Goal: Task Accomplishment & Management: Manage account settings

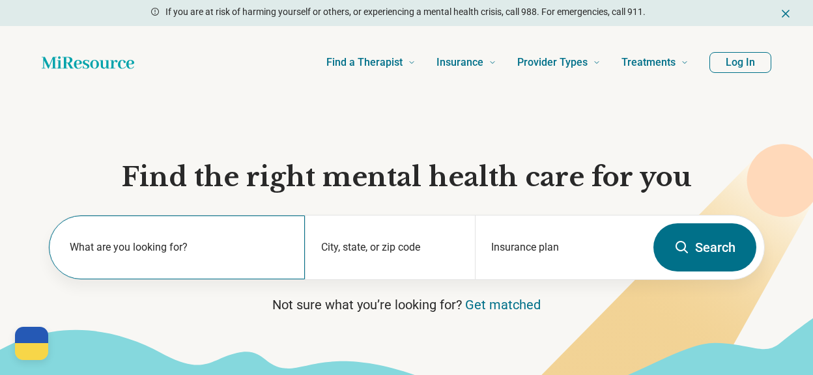
click at [149, 244] on label "What are you looking for?" at bounding box center [180, 248] width 220 height 16
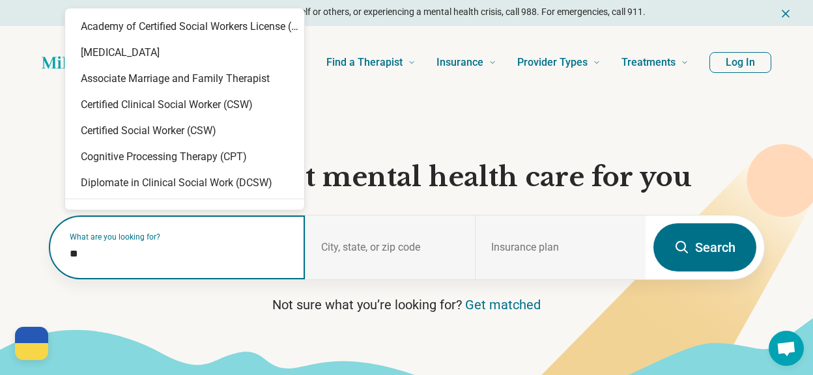
type input "***"
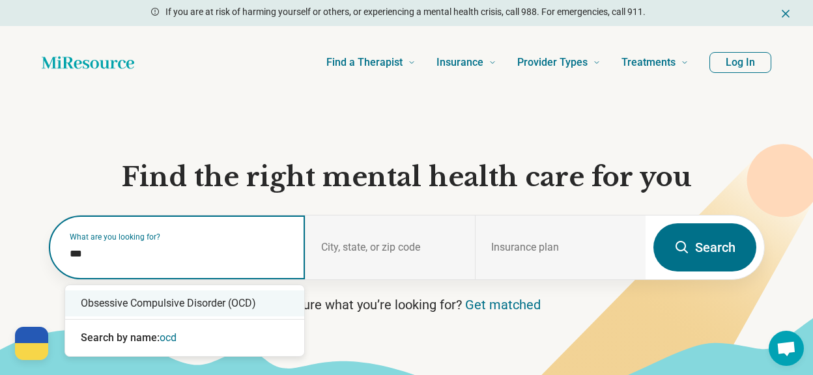
click at [145, 304] on div "Obsessive Compulsive Disorder (OCD)" at bounding box center [184, 304] width 239 height 26
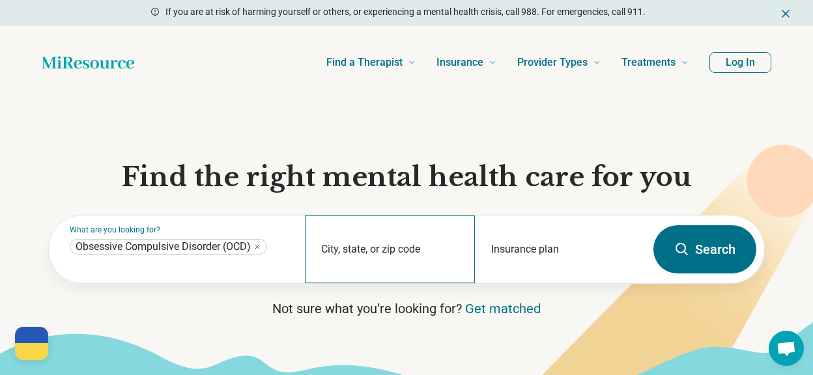
click at [351, 244] on div "City, state, or zip code" at bounding box center [390, 250] width 171 height 68
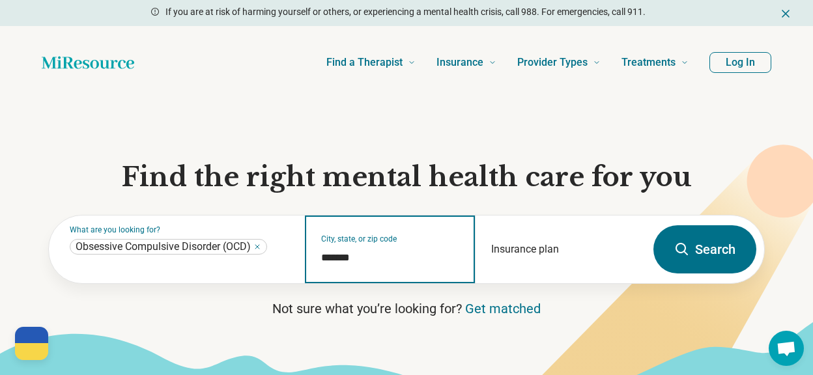
type input "*******"
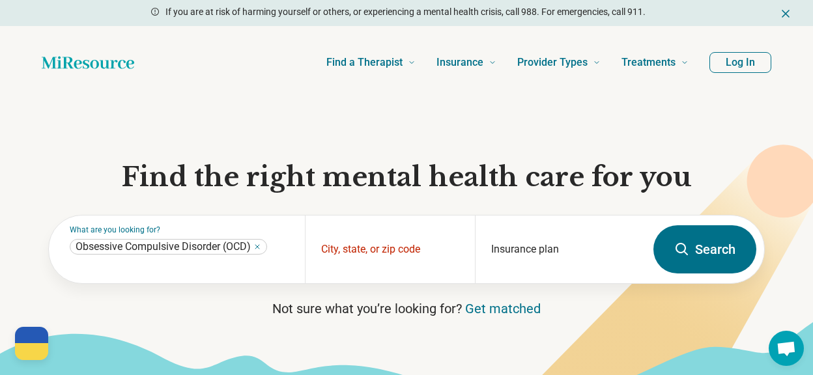
click at [694, 260] on button "Search" at bounding box center [705, 249] width 103 height 48
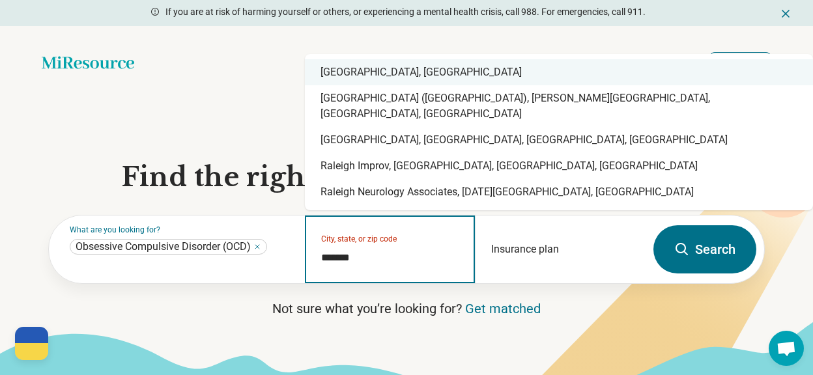
click at [355, 85] on div "Raleigh, NC" at bounding box center [559, 72] width 508 height 26
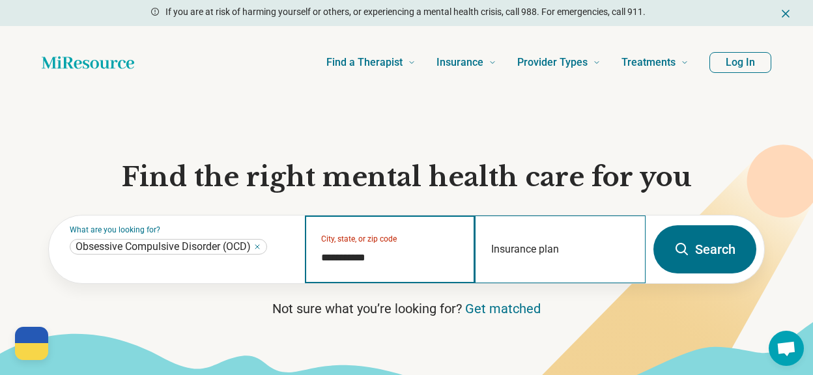
type input "**********"
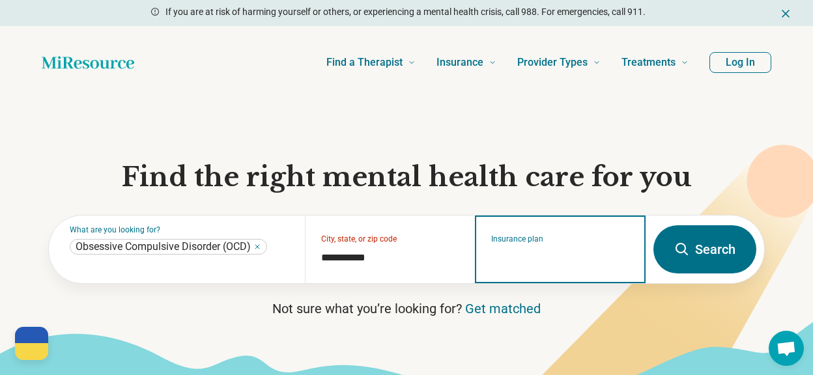
click at [573, 254] on input "Insurance plan" at bounding box center [560, 258] width 139 height 16
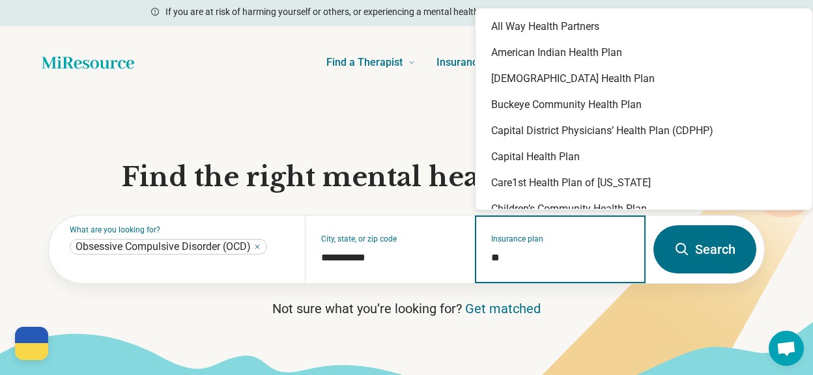
type input "*"
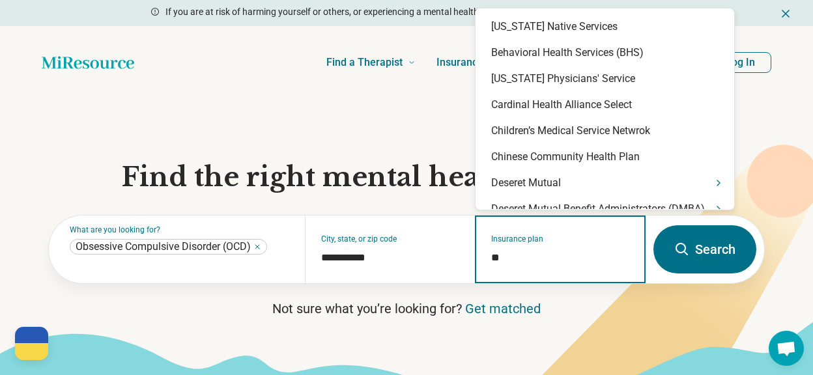
type input "*"
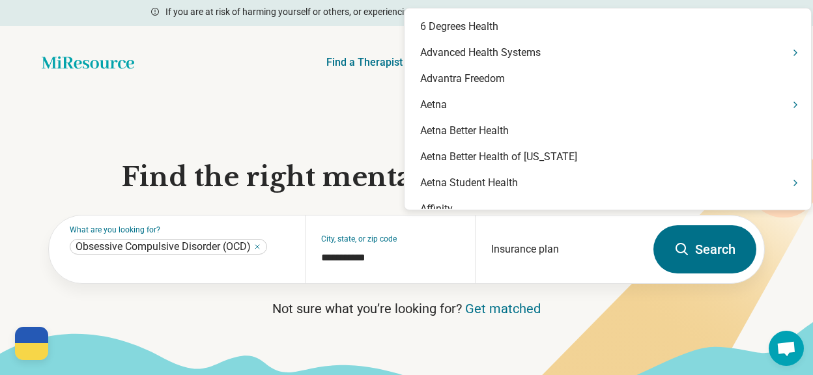
click at [700, 248] on button "Search" at bounding box center [705, 249] width 103 height 48
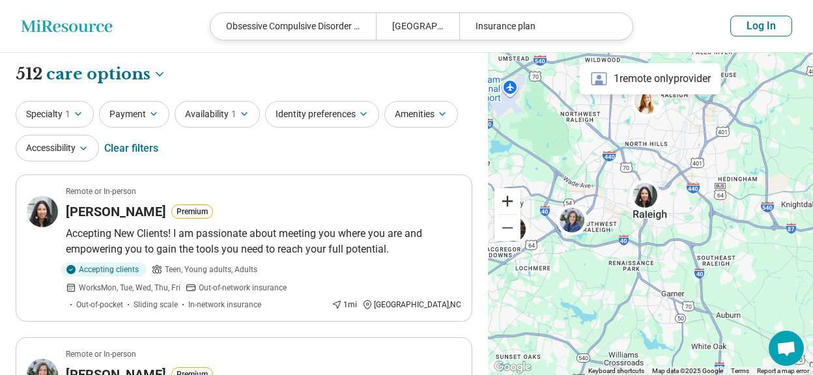
click at [511, 203] on button "Zoom in" at bounding box center [508, 201] width 26 height 26
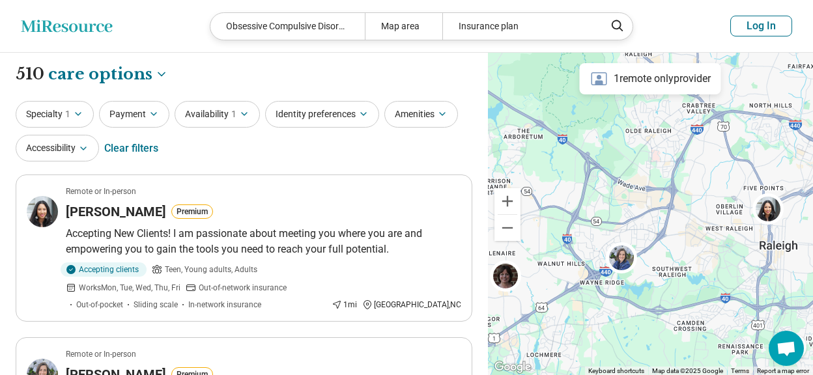
drag, startPoint x: 550, startPoint y: 169, endPoint x: 680, endPoint y: 199, distance: 133.2
click at [680, 199] on div at bounding box center [650, 214] width 325 height 323
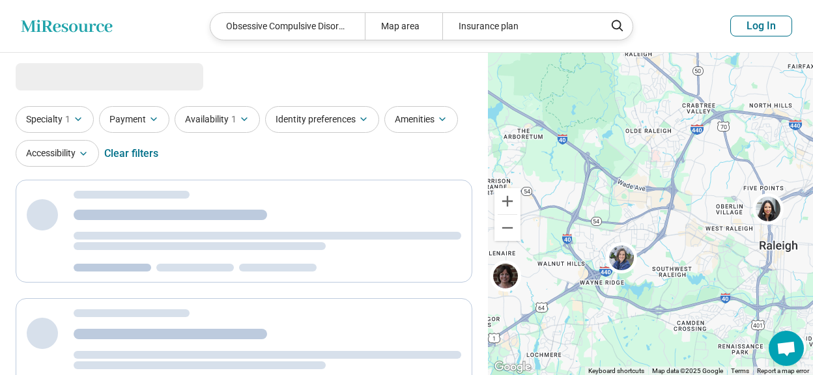
select select "***"
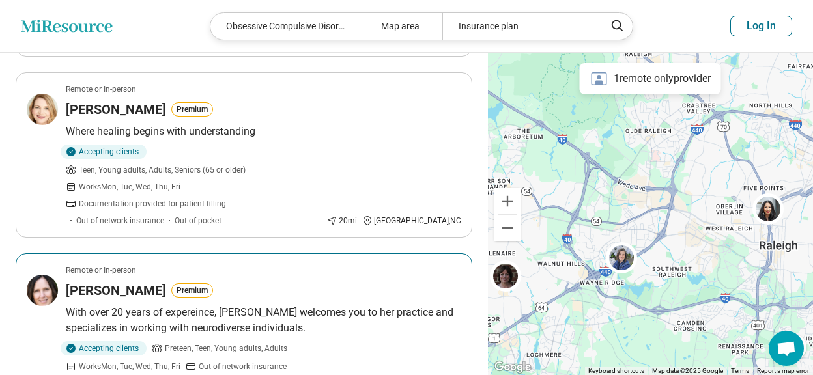
scroll to position [953, 0]
click at [102, 281] on h3 "Dr. Debra Brosius" at bounding box center [116, 290] width 100 height 18
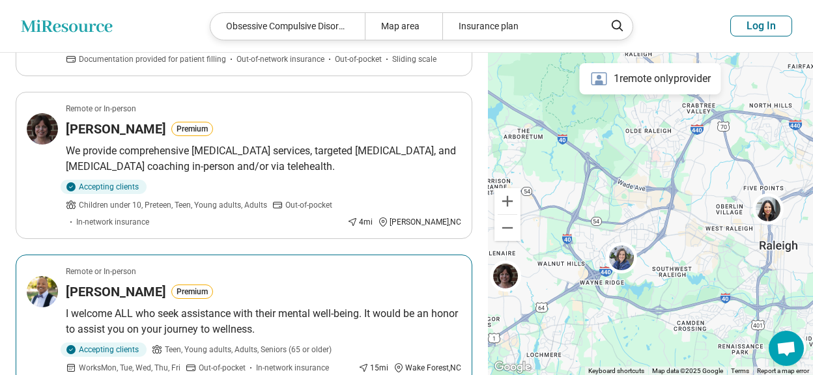
scroll to position [1423, 0]
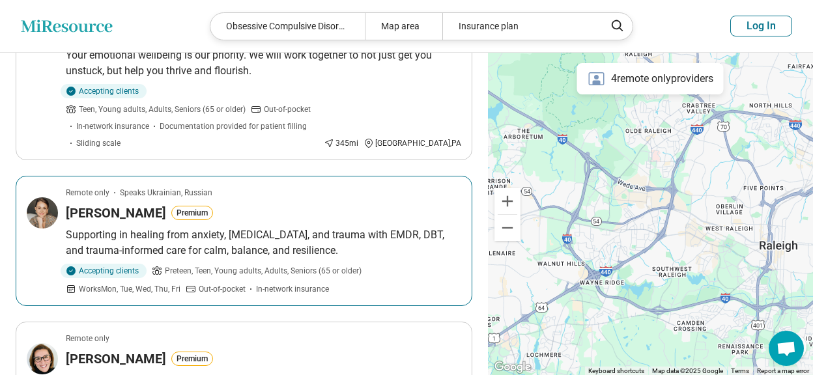
scroll to position [326, 0]
click at [241, 227] on p "Supporting in healing from anxiety, depression, and trauma with EMDR, DBT, and …" at bounding box center [264, 242] width 396 height 31
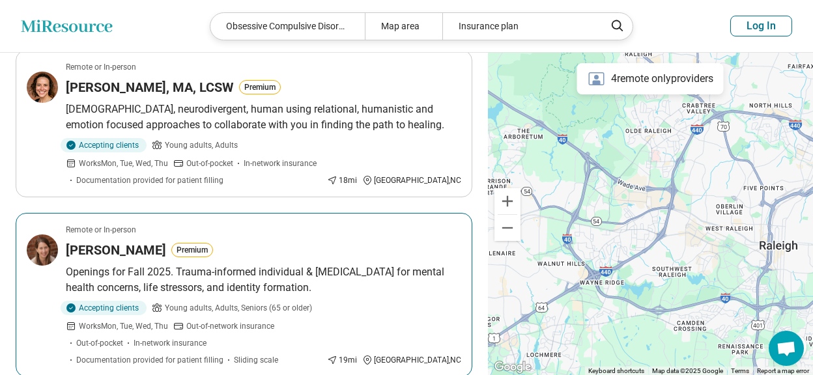
scroll to position [1364, 0]
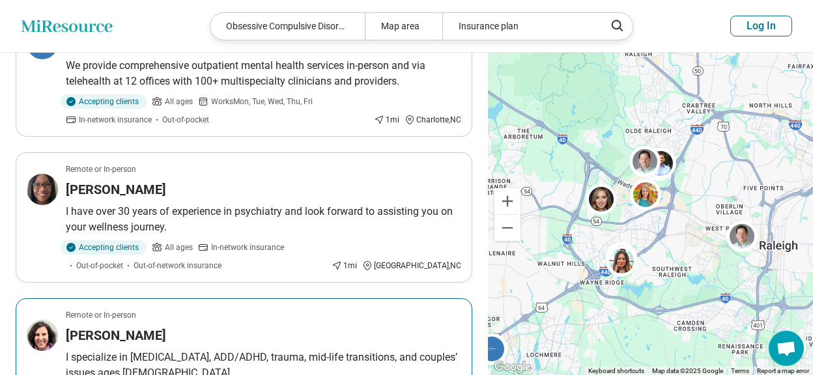
scroll to position [493, 0]
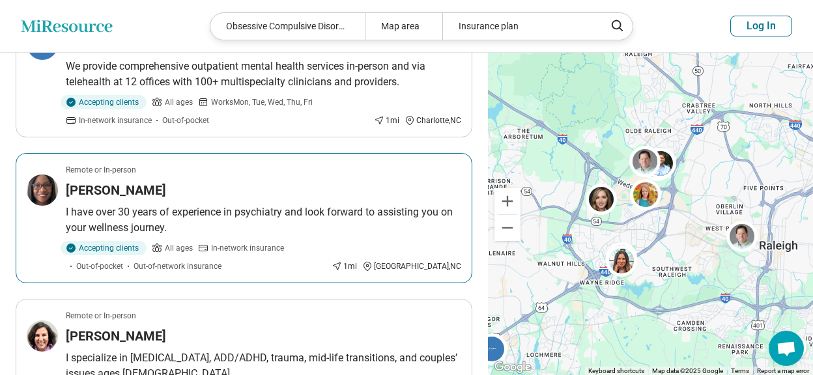
click at [223, 208] on p "I have over 30 years of experience in psychiatry and look forward to assisting …" at bounding box center [264, 220] width 396 height 31
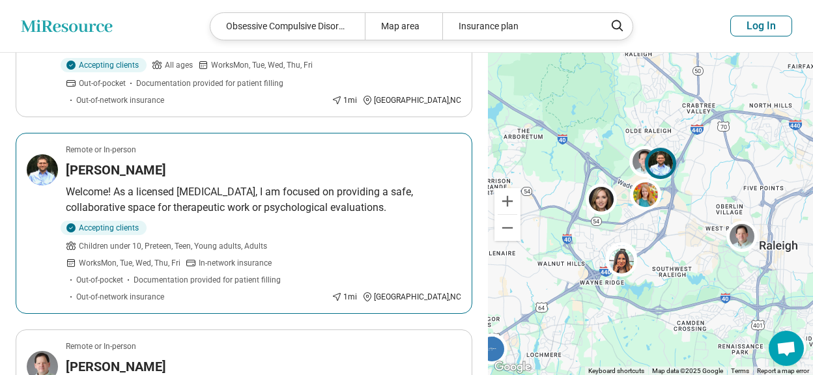
scroll to position [1166, 0]
click at [85, 160] on h3 "Rich McNulty" at bounding box center [116, 169] width 100 height 18
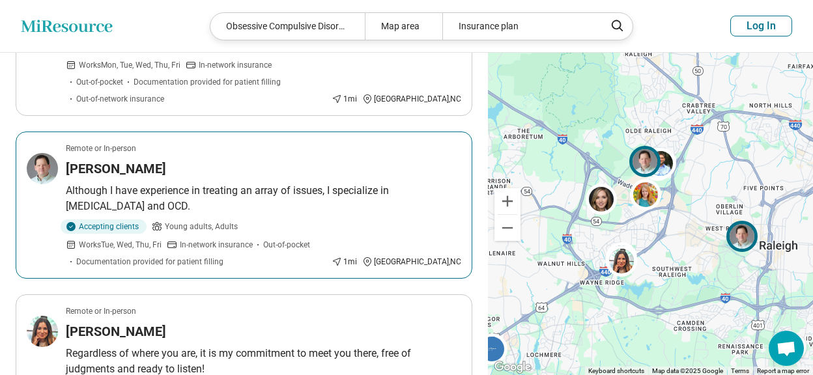
scroll to position [1364, 0]
click at [57, 152] on img at bounding box center [42, 167] width 31 height 31
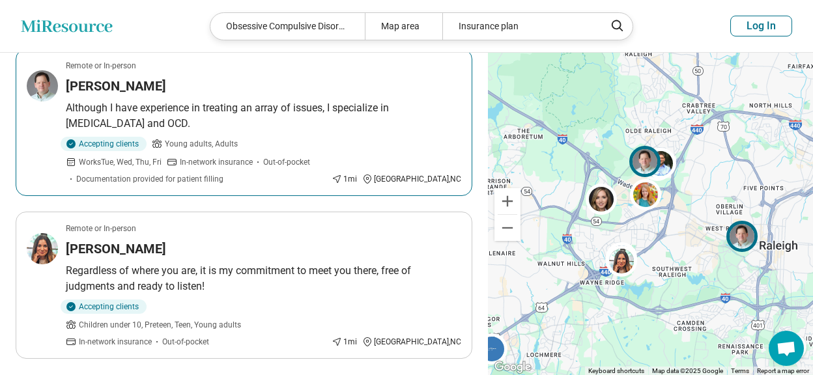
scroll to position [1447, 0]
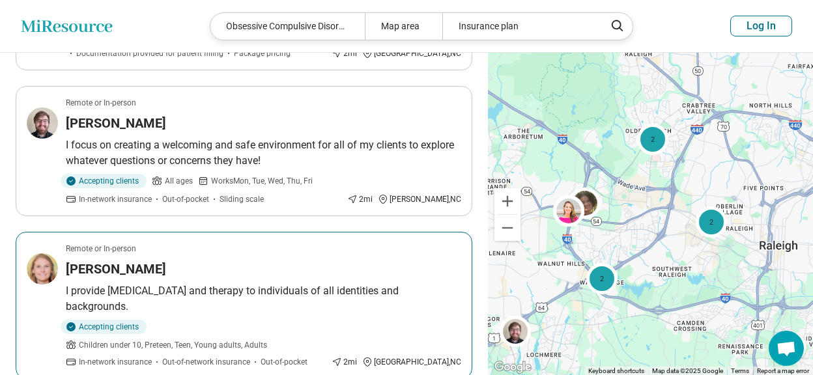
scroll to position [888, 0]
click at [53, 253] on img at bounding box center [42, 268] width 31 height 31
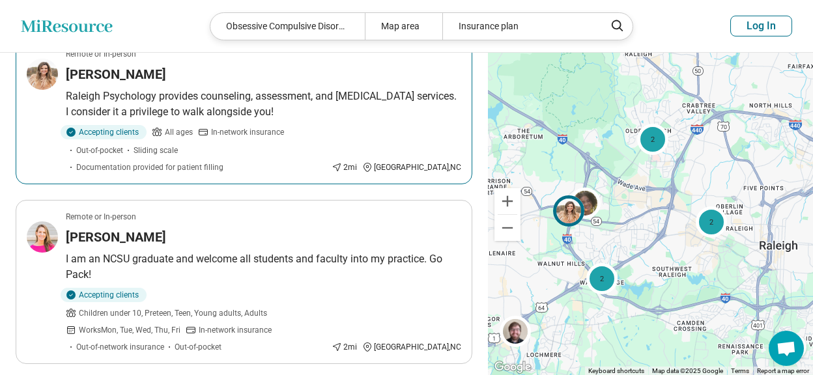
scroll to position [1419, 0]
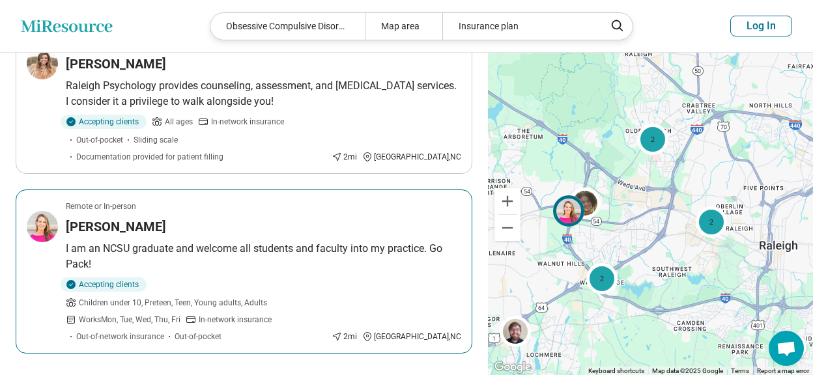
click at [109, 218] on h3 "Margaret Evers" at bounding box center [116, 227] width 100 height 18
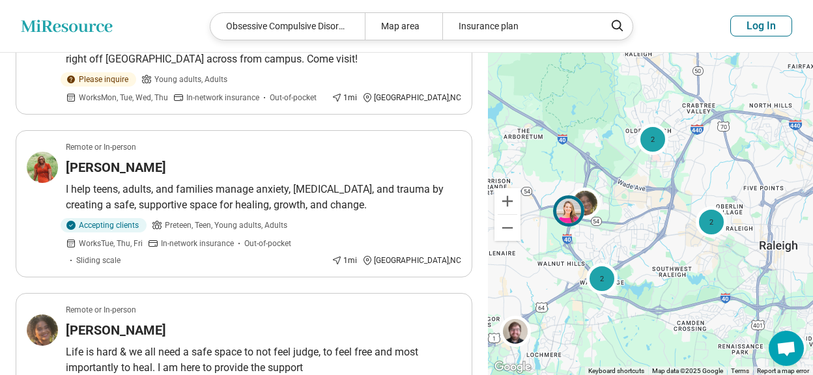
scroll to position [0, 0]
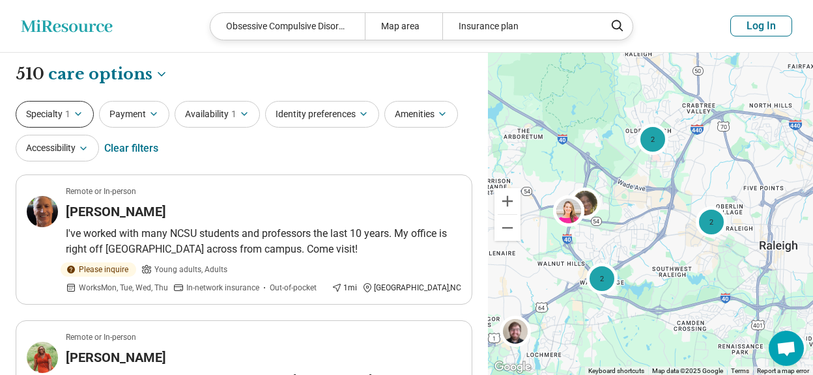
click at [74, 117] on icon "button" at bounding box center [78, 114] width 10 height 10
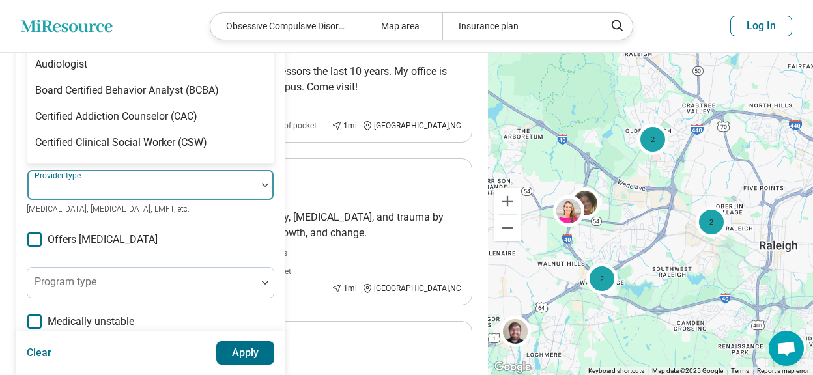
click at [116, 188] on div "69 results available. Use Up and Down to choose options, press Enter to select …" at bounding box center [151, 184] width 248 height 31
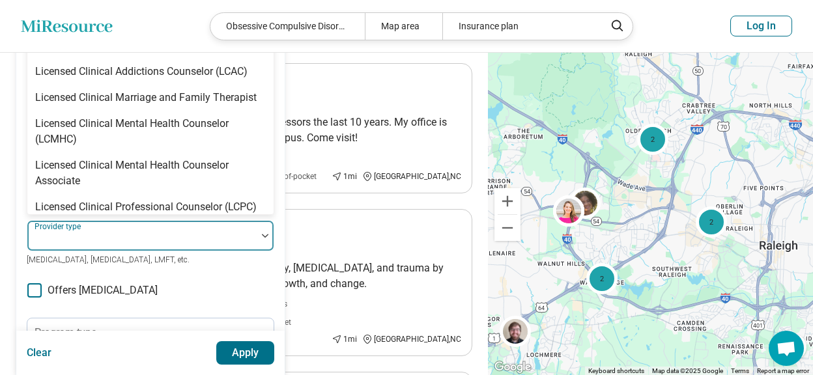
scroll to position [585, 0]
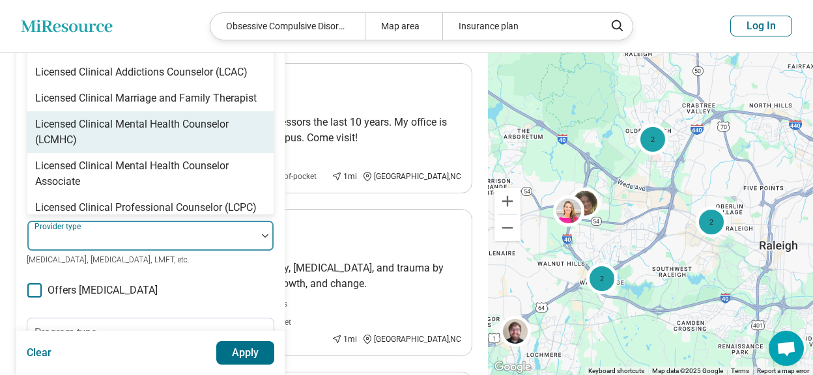
click at [116, 117] on div "Licensed Clinical Mental Health Counselor (LCMHC)" at bounding box center [150, 132] width 231 height 31
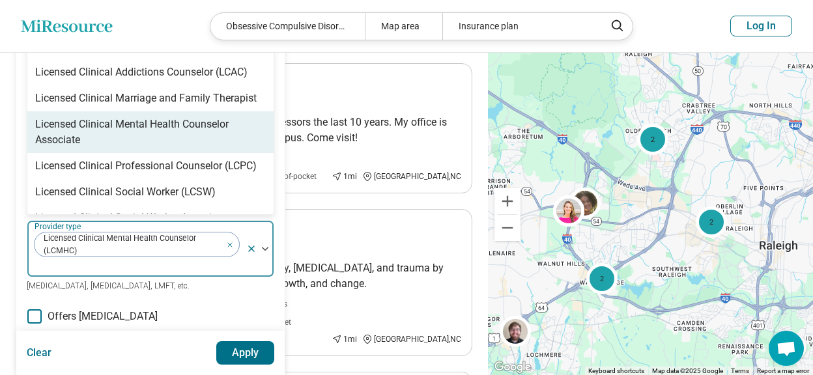
click at [109, 117] on div "Licensed Clinical Mental Health Counselor Associate" at bounding box center [150, 132] width 231 height 31
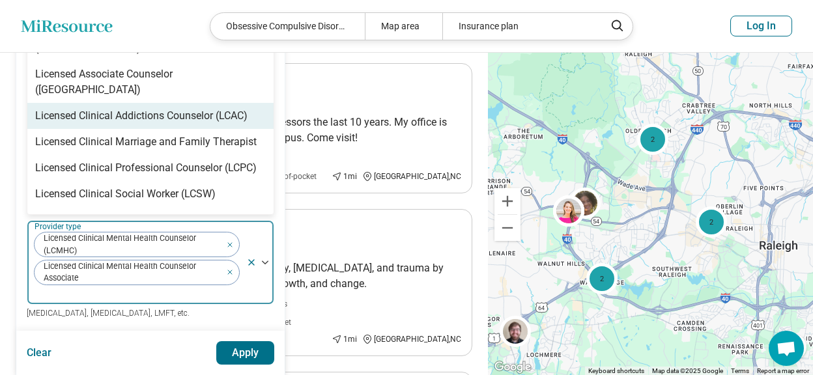
scroll to position [541, 0]
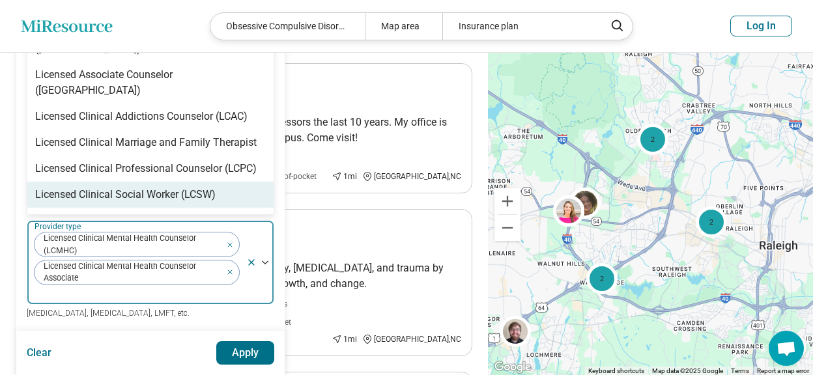
click at [96, 187] on div "Licensed Clinical Social Worker (LCSW)" at bounding box center [125, 195] width 180 height 16
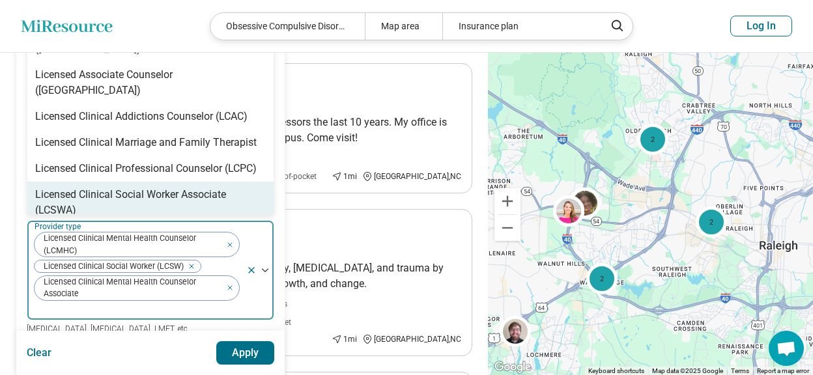
click at [95, 187] on div "Licensed Clinical Social Worker Associate (LCSWA)" at bounding box center [150, 202] width 231 height 31
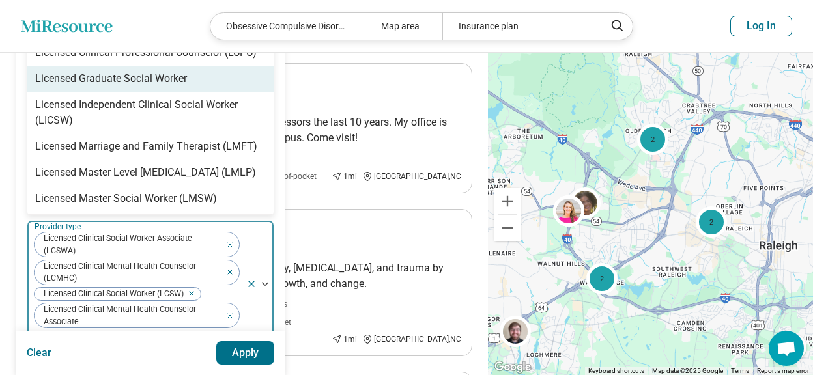
scroll to position [658, 0]
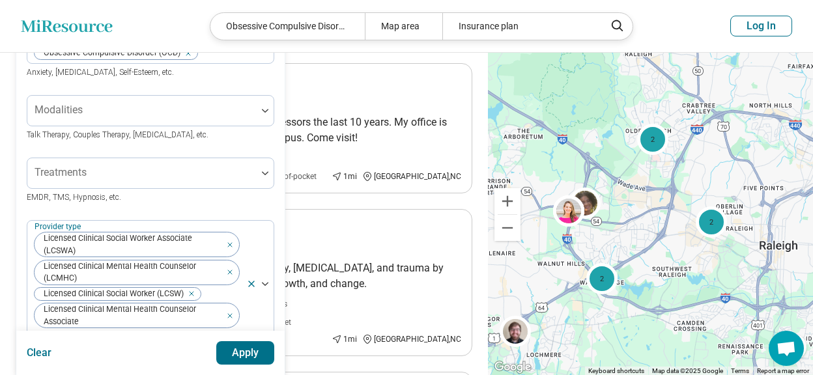
click at [240, 358] on button "Apply" at bounding box center [245, 352] width 59 height 23
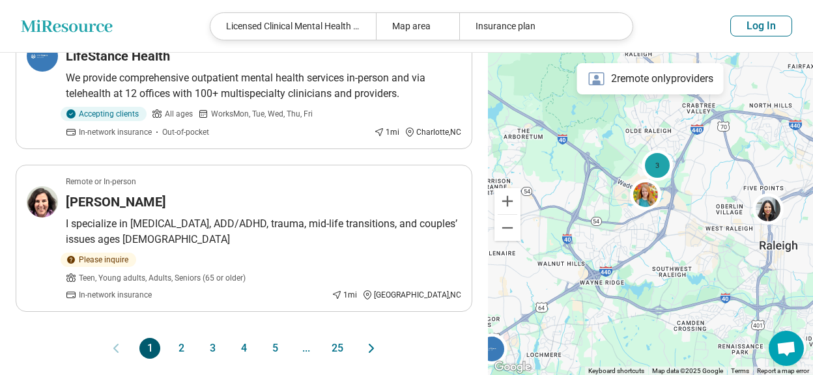
scroll to position [1428, 0]
click at [180, 338] on button "2" at bounding box center [181, 348] width 21 height 21
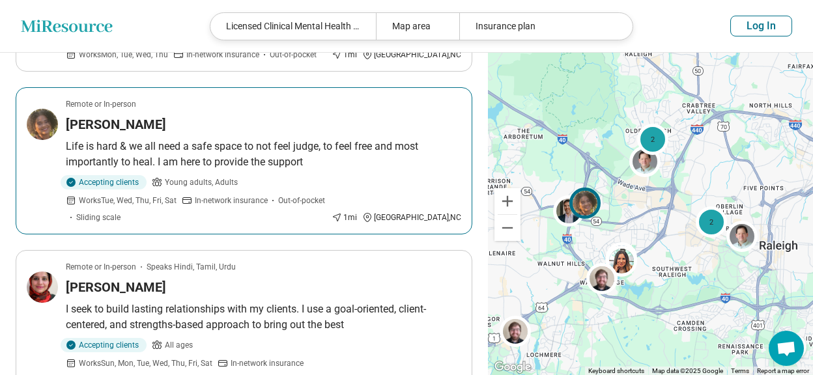
scroll to position [886, 0]
click at [263, 138] on p "Life is hard & we all need a safe space to not feel judge, to feel free and mos…" at bounding box center [264, 153] width 396 height 31
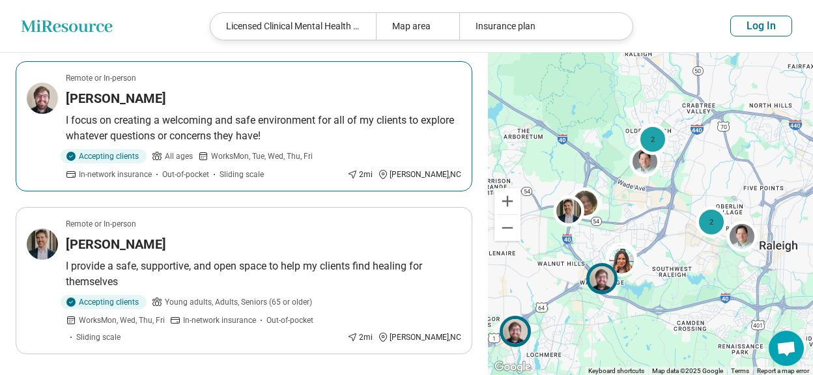
scroll to position [1402, 0]
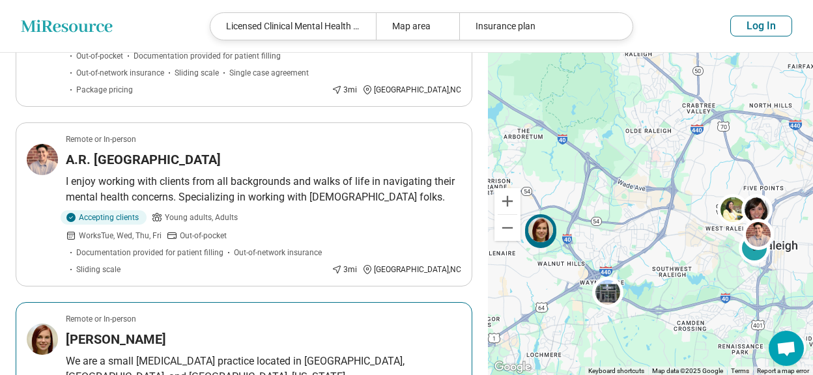
scroll to position [1099, 0]
click at [42, 323] on img at bounding box center [42, 338] width 31 height 31
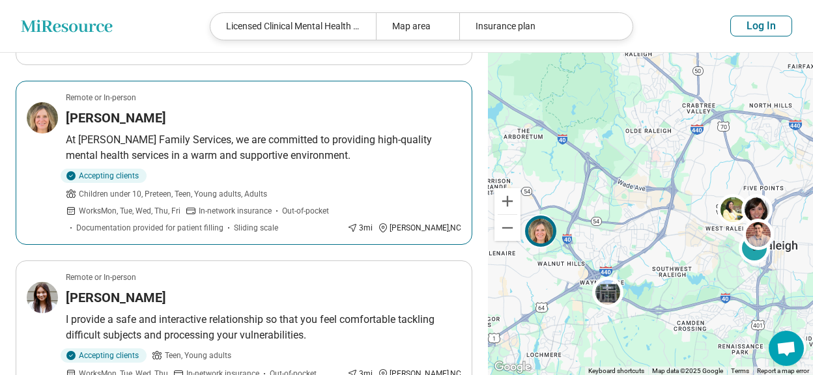
scroll to position [1469, 0]
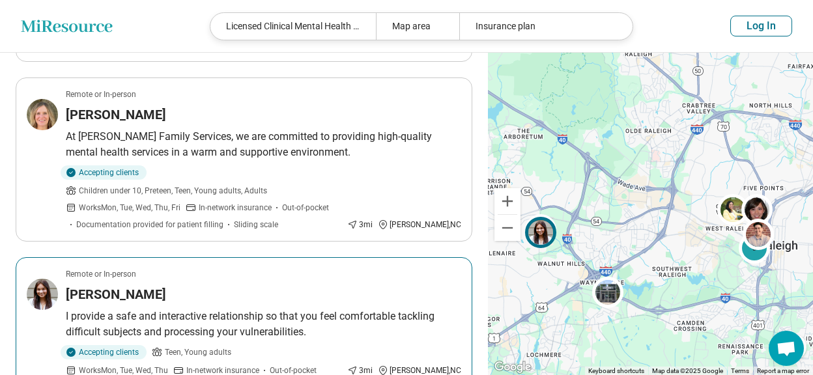
click at [43, 279] on img at bounding box center [42, 294] width 31 height 31
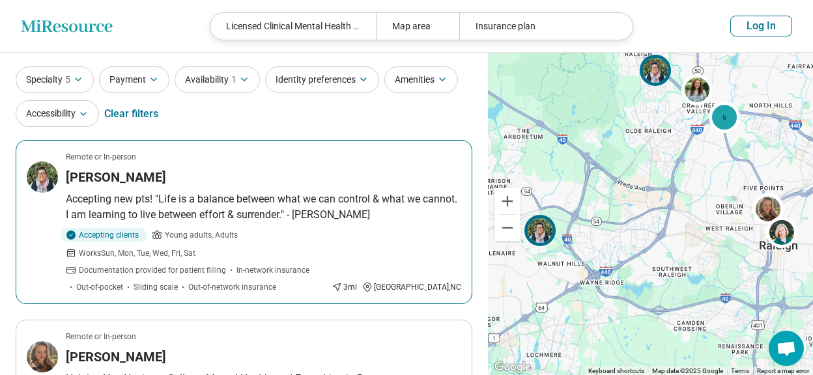
scroll to position [35, 0]
click at [124, 197] on p "Accepting new pts! "Life is a balance between what we can control & what we can…" at bounding box center [264, 206] width 396 height 31
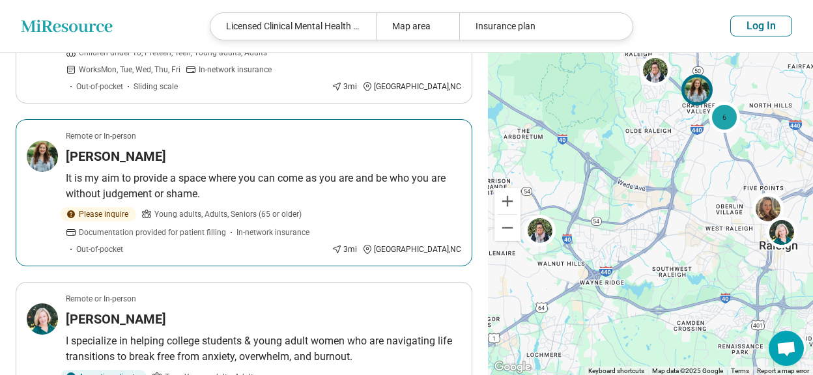
scroll to position [1414, 0]
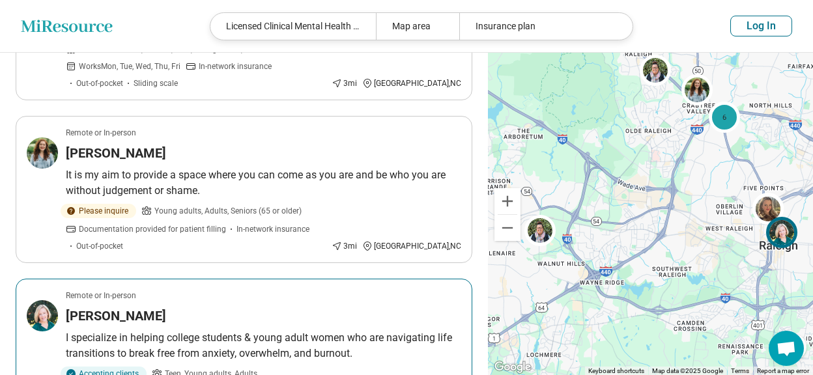
click at [42, 300] on img at bounding box center [42, 315] width 31 height 31
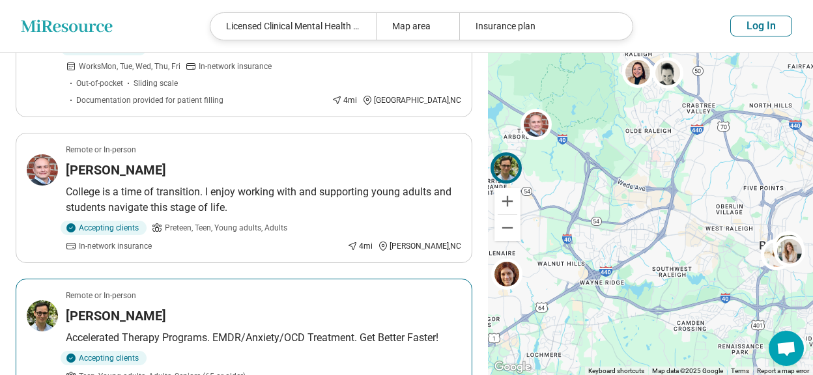
scroll to position [1184, 0]
click at [132, 306] on h3 "Austin Bridges" at bounding box center [116, 315] width 100 height 18
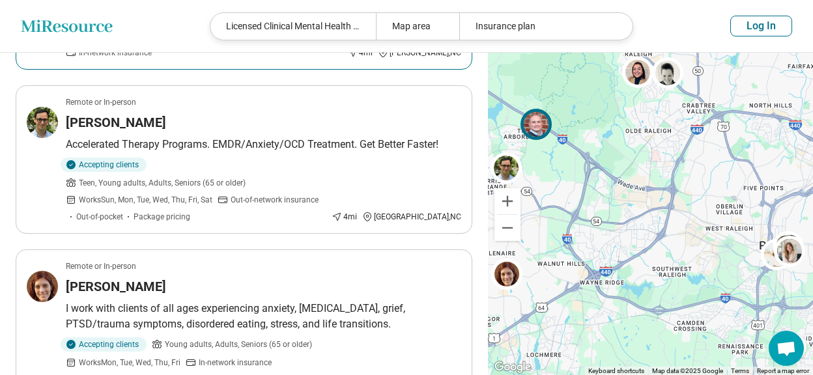
scroll to position [1379, 0]
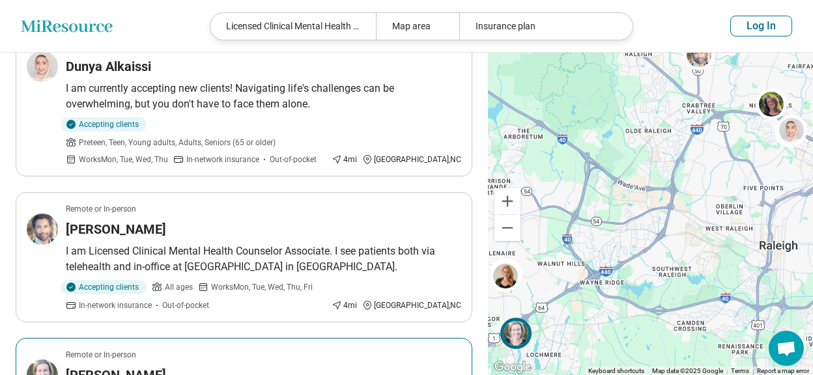
scroll to position [1314, 0]
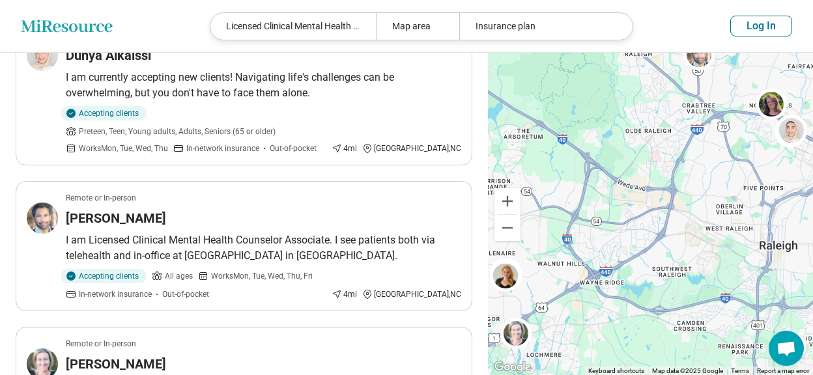
click at [738, 23] on button "Log In" at bounding box center [761, 26] width 62 height 21
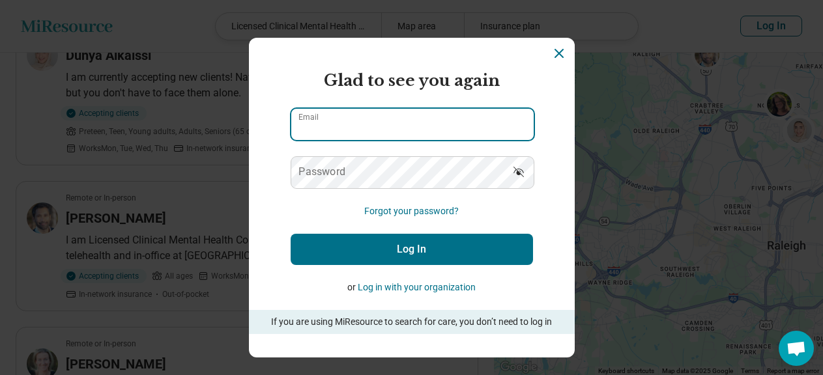
type input "**********"
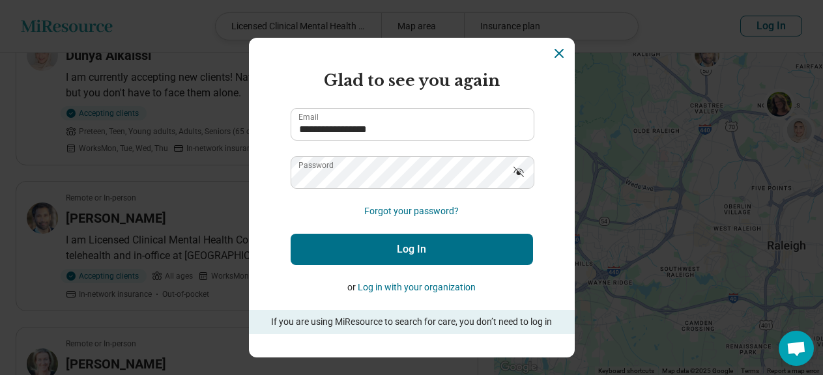
click at [338, 243] on button "Log In" at bounding box center [412, 249] width 242 height 31
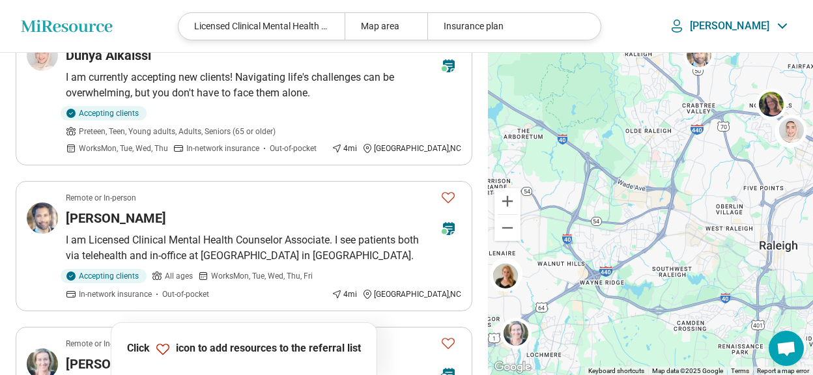
click at [747, 32] on p "Cameron" at bounding box center [729, 26] width 79 height 13
click at [745, 59] on link "My Dashboard" at bounding box center [747, 65] width 89 height 34
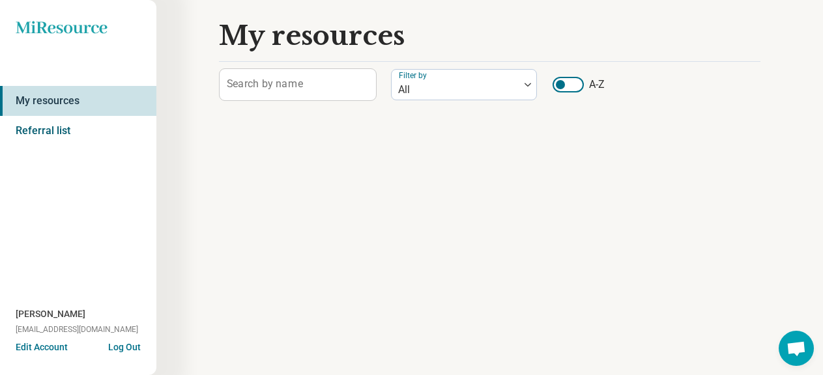
click at [34, 127] on link "Referral list" at bounding box center [78, 131] width 156 height 30
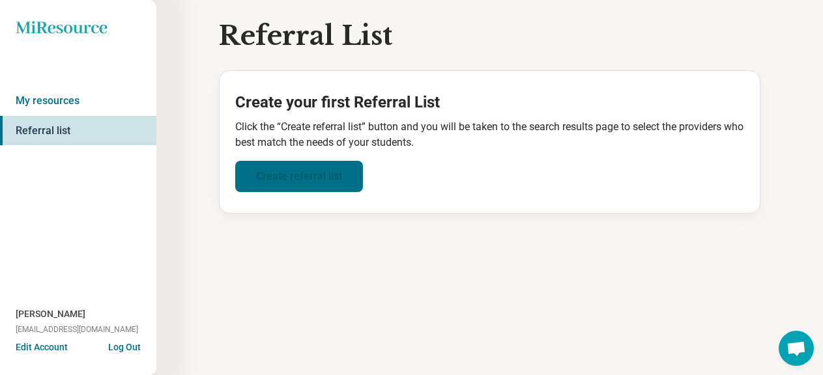
click at [287, 173] on link "Create referral list" at bounding box center [299, 176] width 128 height 31
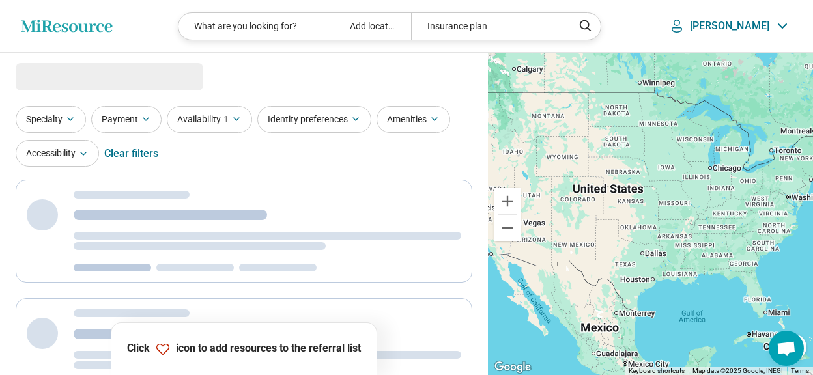
select select "***"
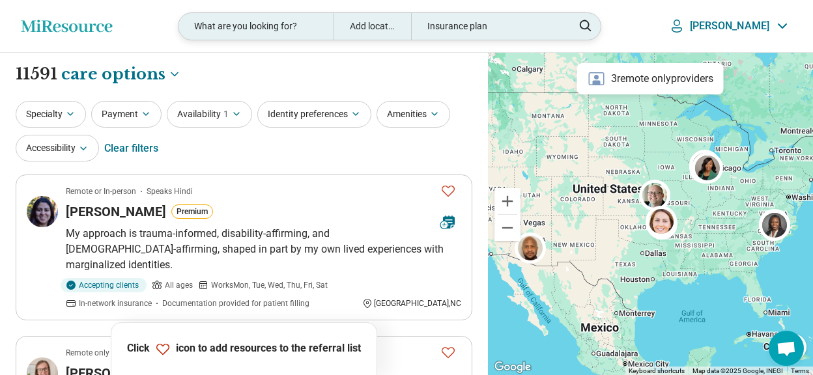
click at [272, 29] on div "What are you looking for?" at bounding box center [256, 26] width 154 height 27
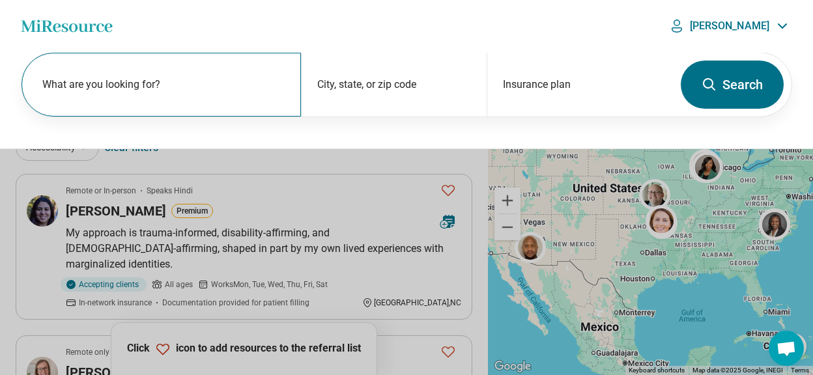
click at [168, 80] on label "What are you looking for?" at bounding box center [163, 85] width 243 height 16
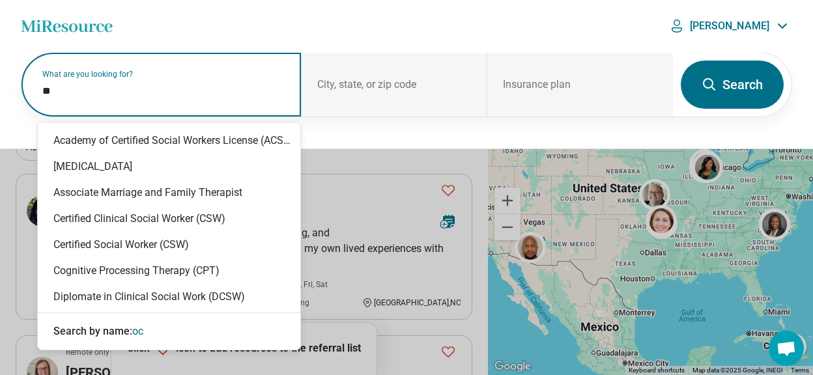
type input "***"
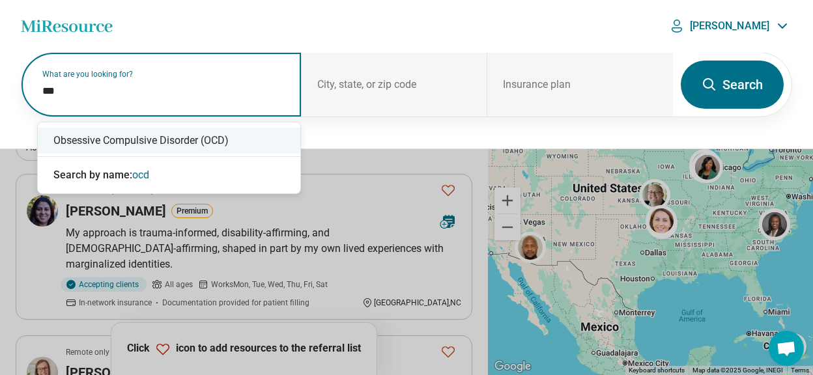
click at [137, 141] on div "Obsessive Compulsive Disorder (OCD)" at bounding box center [169, 141] width 263 height 26
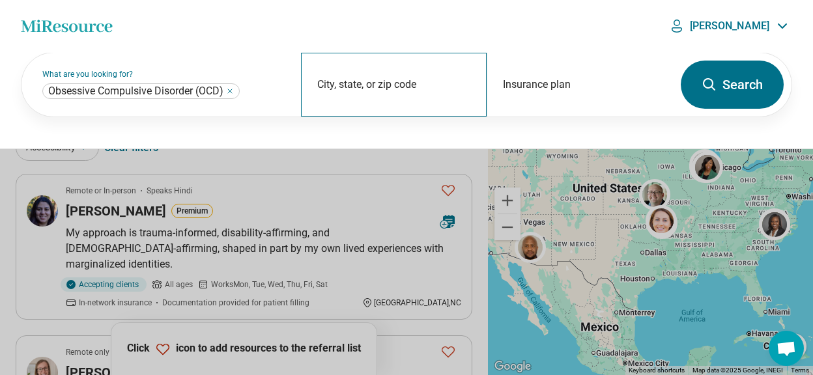
click at [347, 86] on div "City, state, or zip code" at bounding box center [394, 85] width 186 height 64
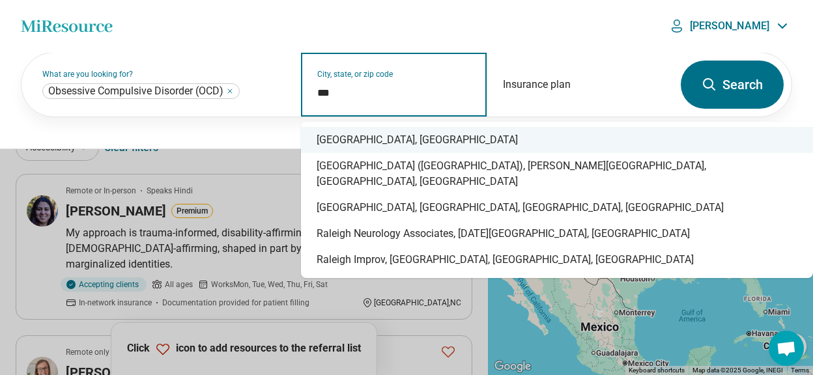
click at [356, 138] on div "Raleigh, NC" at bounding box center [557, 140] width 512 height 26
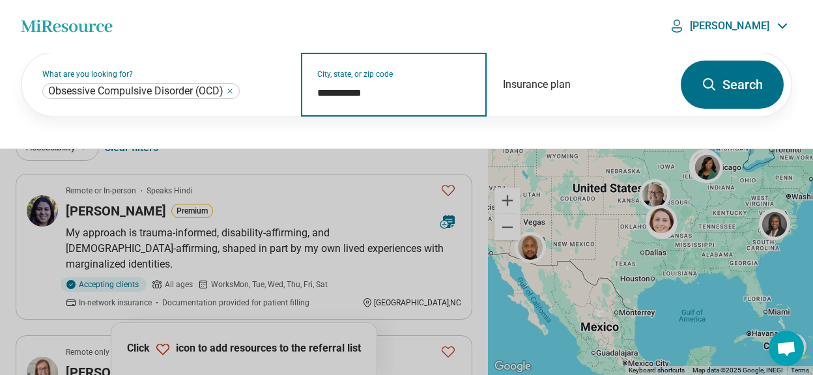
type input "**********"
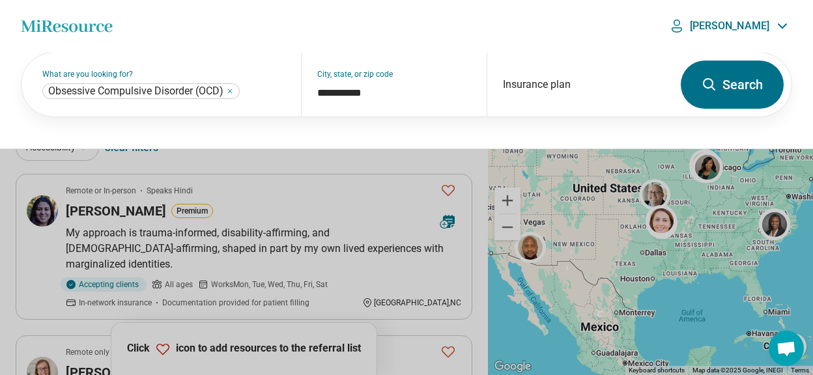
click at [712, 93] on button "Search" at bounding box center [732, 85] width 103 height 48
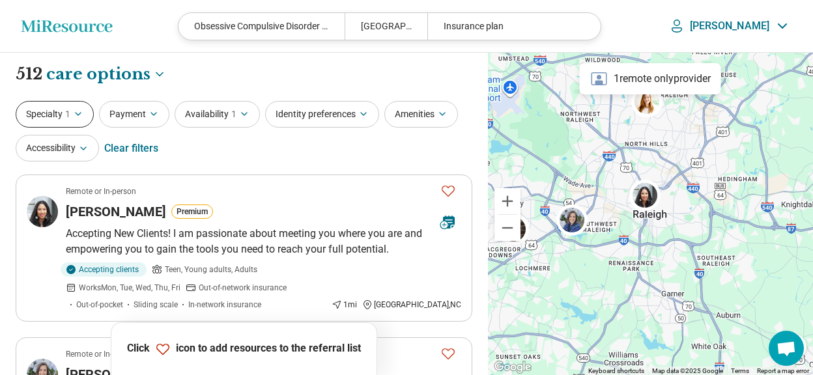
click at [73, 109] on icon "button" at bounding box center [78, 114] width 10 height 10
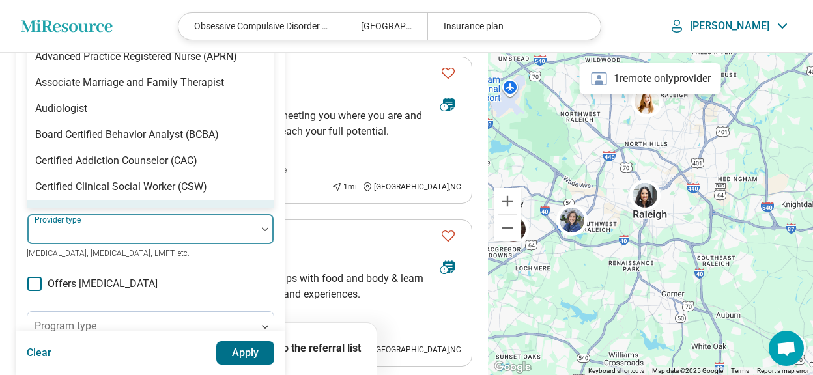
click at [109, 214] on div "69 results available. Use Up and Down to choose options, press Enter to select …" at bounding box center [151, 229] width 248 height 31
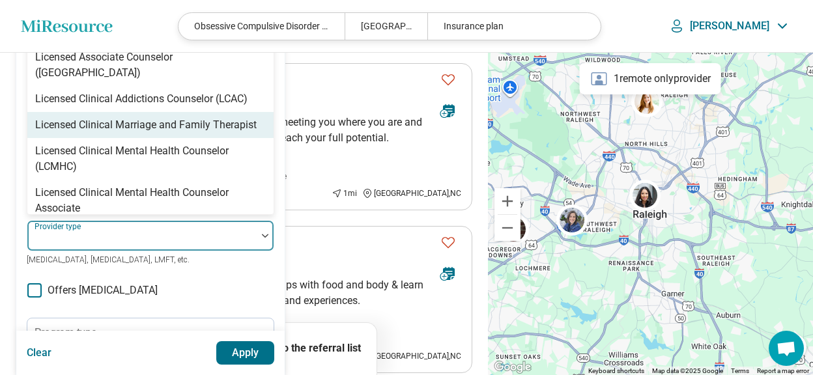
scroll to position [558, 0]
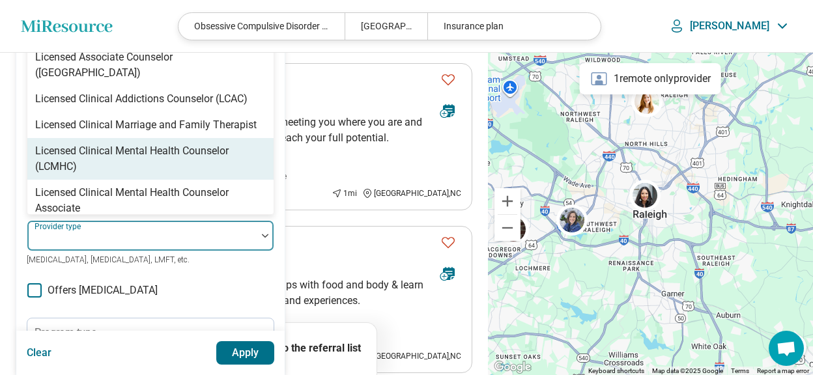
click at [128, 143] on div "Licensed Clinical Mental Health Counselor (LCMHC)" at bounding box center [150, 158] width 231 height 31
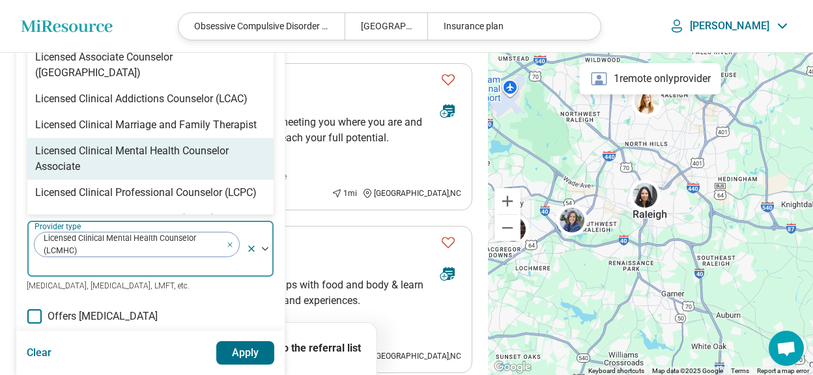
click at [128, 143] on div "Licensed Clinical Mental Health Counselor Associate" at bounding box center [150, 158] width 231 height 31
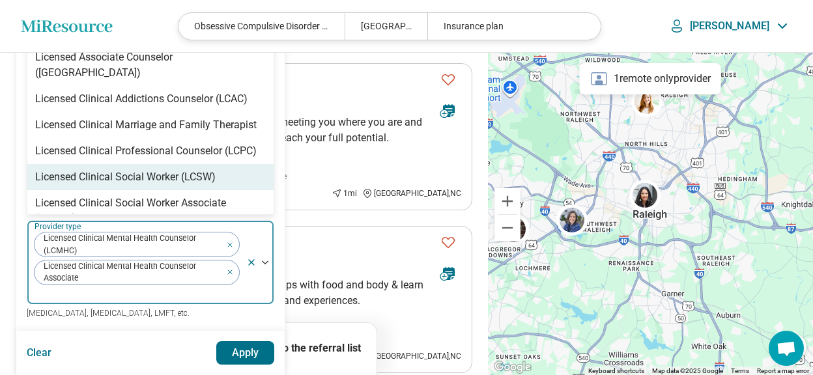
click at [125, 169] on div "Licensed Clinical Social Worker (LCSW)" at bounding box center [125, 177] width 180 height 16
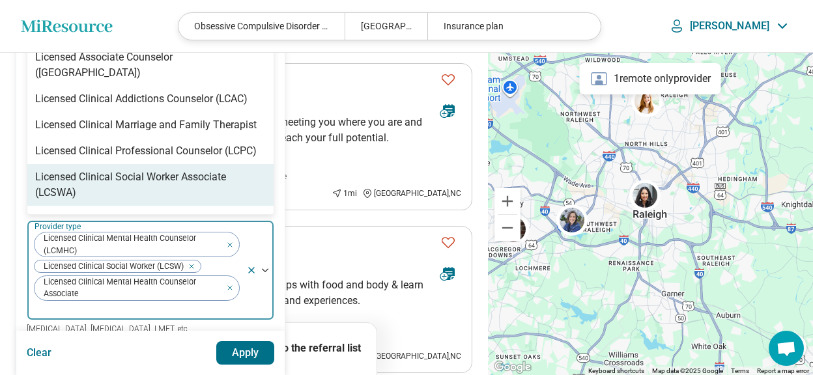
click at [125, 169] on div "Licensed Clinical Social Worker Associate (LCSWA)" at bounding box center [150, 184] width 231 height 31
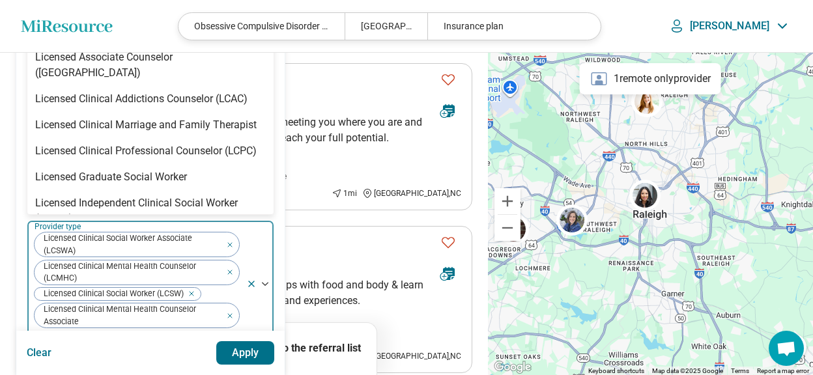
click at [228, 351] on button "Apply" at bounding box center [245, 352] width 59 height 23
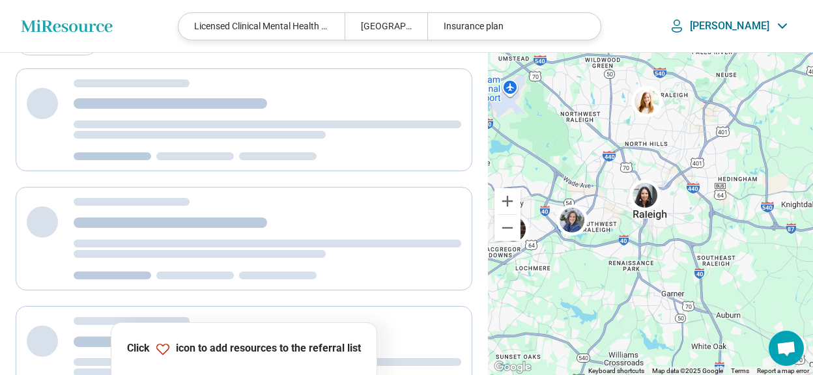
scroll to position [0, 0]
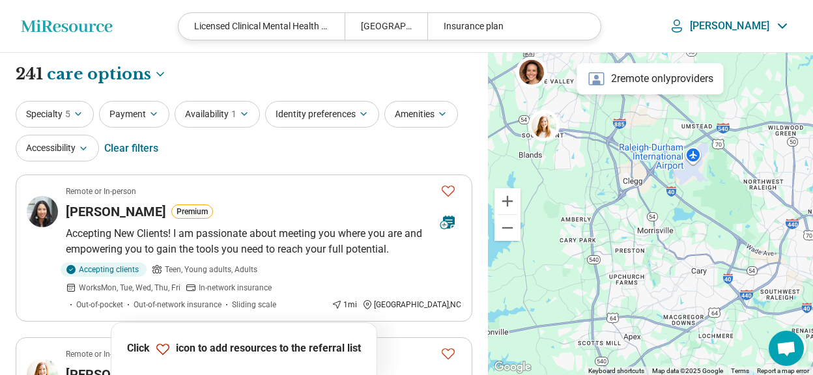
drag, startPoint x: 616, startPoint y: 152, endPoint x: 779, endPoint y: 216, distance: 174.4
click at [779, 216] on div "2" at bounding box center [650, 214] width 325 height 323
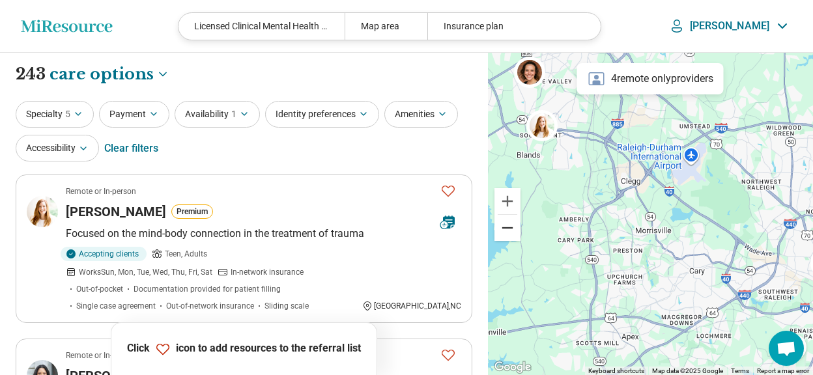
click at [513, 234] on button "Zoom out" at bounding box center [508, 228] width 26 height 26
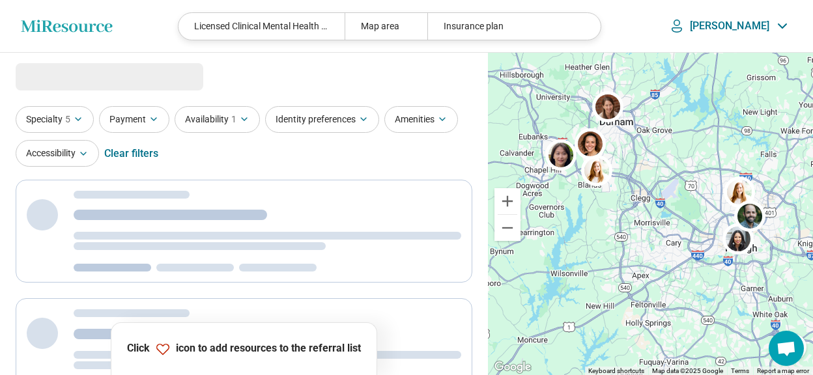
select select "***"
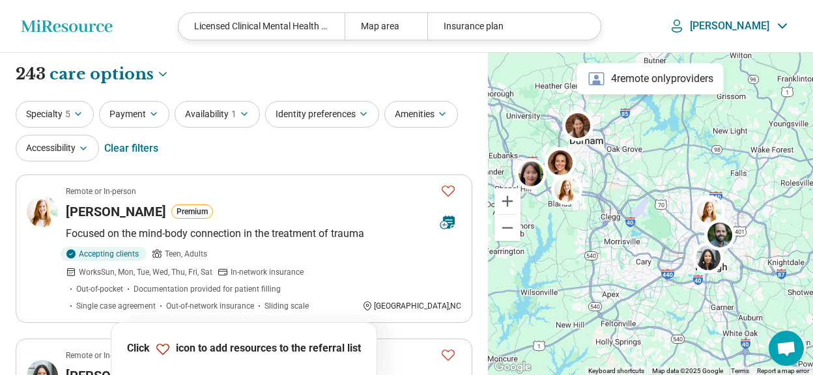
drag, startPoint x: 634, startPoint y: 213, endPoint x: 603, endPoint y: 233, distance: 36.9
click at [603, 233] on div at bounding box center [650, 214] width 325 height 323
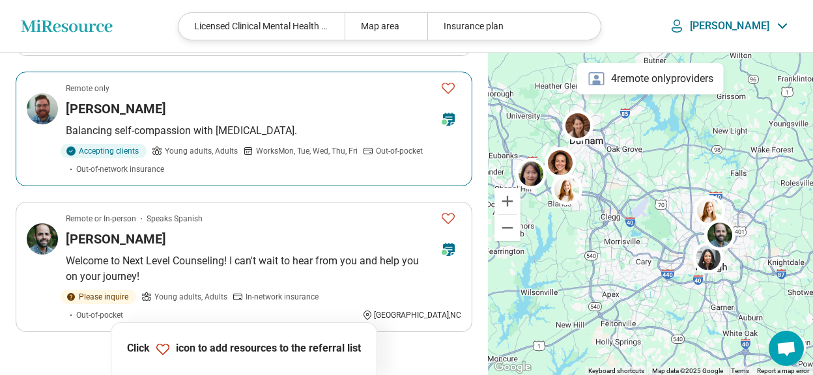
scroll to position [1359, 0]
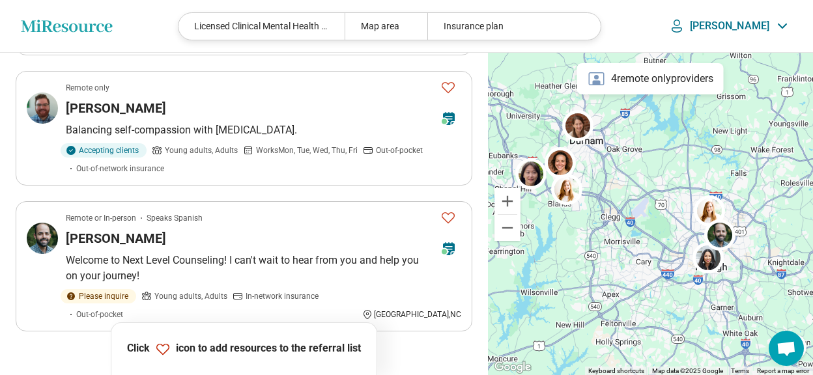
click at [180, 358] on button "2" at bounding box center [181, 368] width 21 height 21
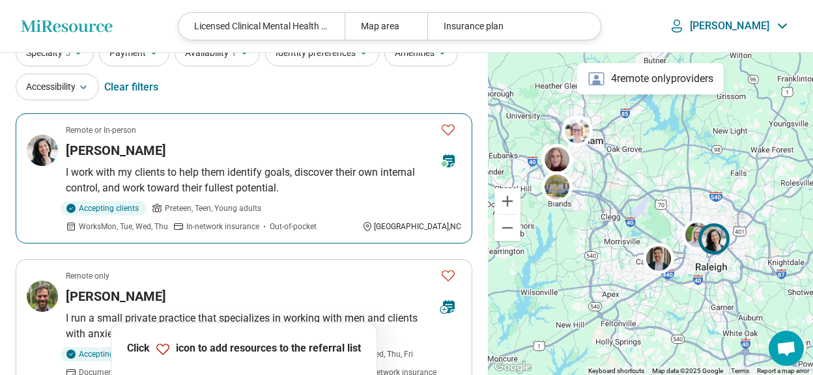
scroll to position [70, 0]
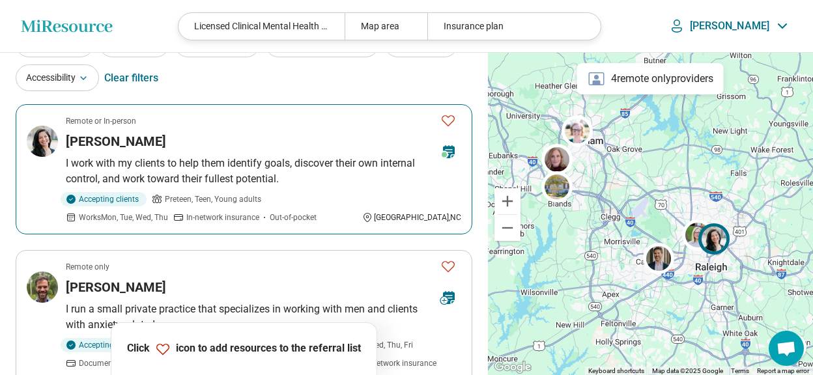
click at [260, 160] on p "I work with my clients to help them identify goals, discover their own internal…" at bounding box center [264, 171] width 396 height 31
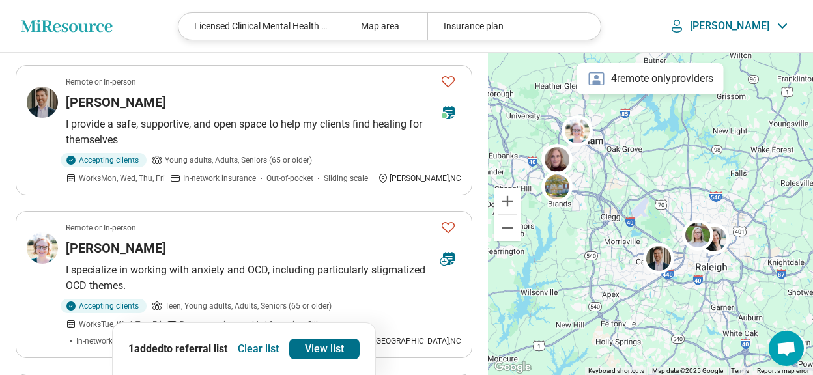
scroll to position [1056, 0]
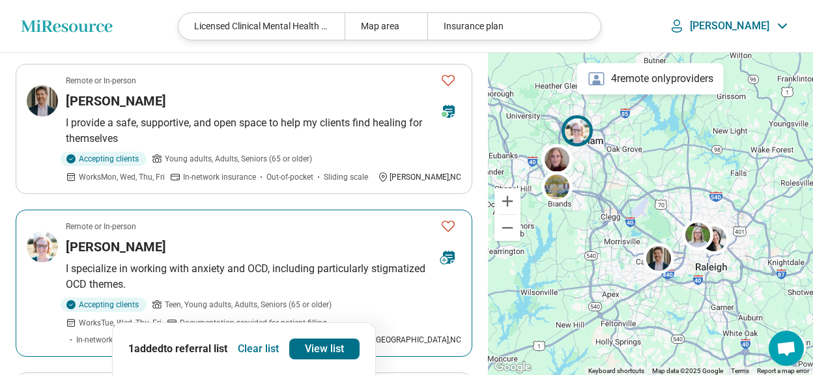
click at [448, 218] on icon "Favorite" at bounding box center [448, 226] width 16 height 16
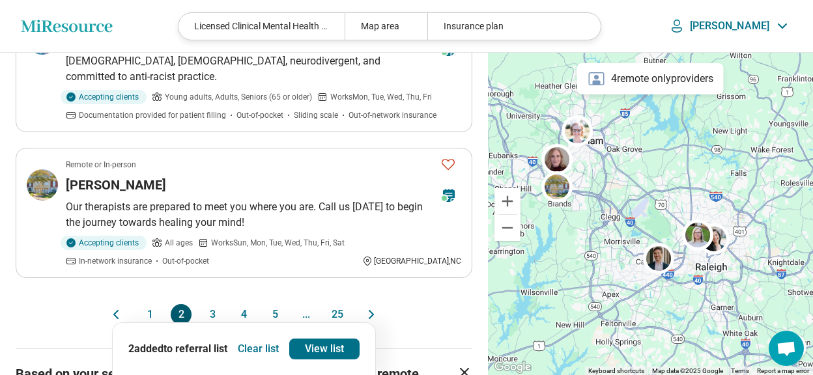
scroll to position [1428, 0]
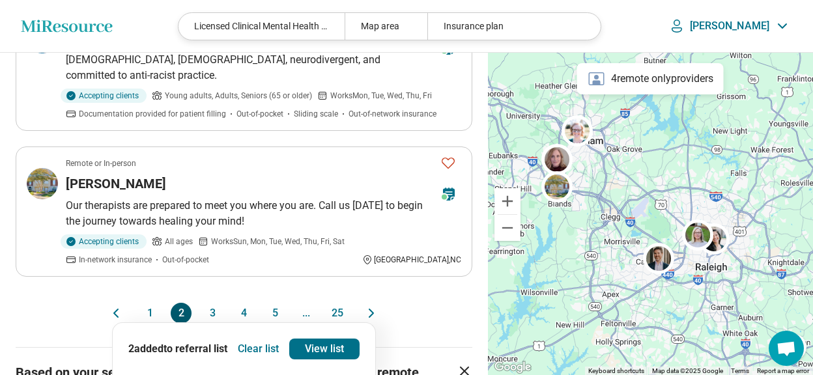
click at [206, 303] on button "3" at bounding box center [212, 313] width 21 height 21
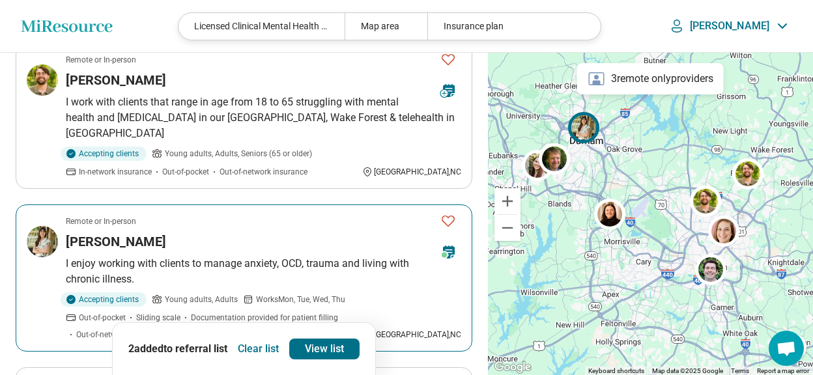
scroll to position [604, 0]
click at [444, 215] on icon "Favorite" at bounding box center [448, 220] width 13 height 11
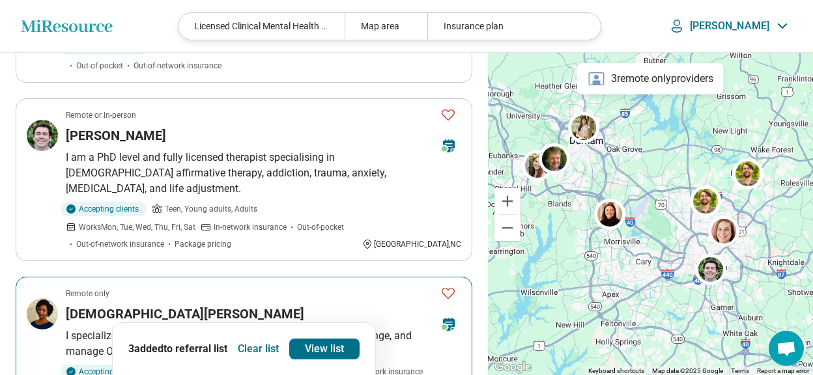
scroll to position [1328, 0]
click at [450, 285] on icon "Favorite" at bounding box center [448, 293] width 16 height 16
click at [81, 304] on h3 "[DEMOGRAPHIC_DATA][PERSON_NAME]" at bounding box center [185, 313] width 238 height 18
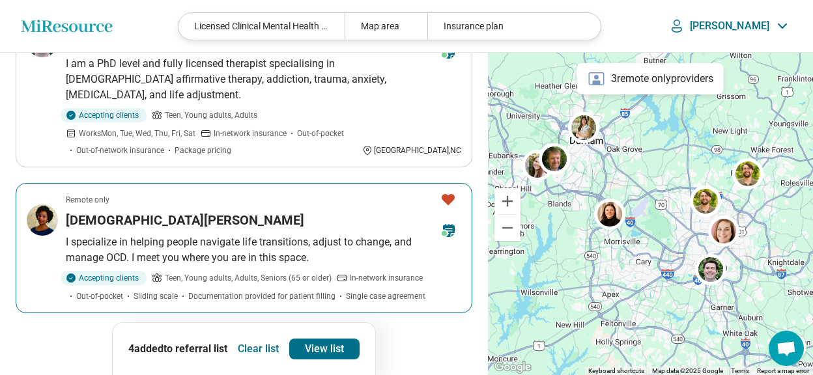
scroll to position [1420, 0]
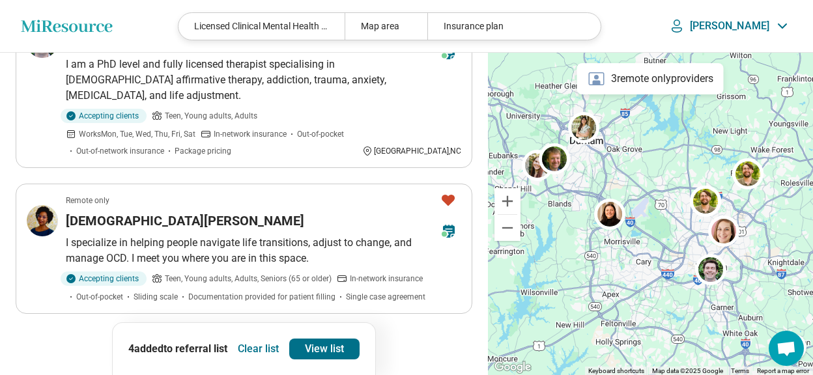
click at [243, 340] on button "4" at bounding box center [243, 350] width 21 height 21
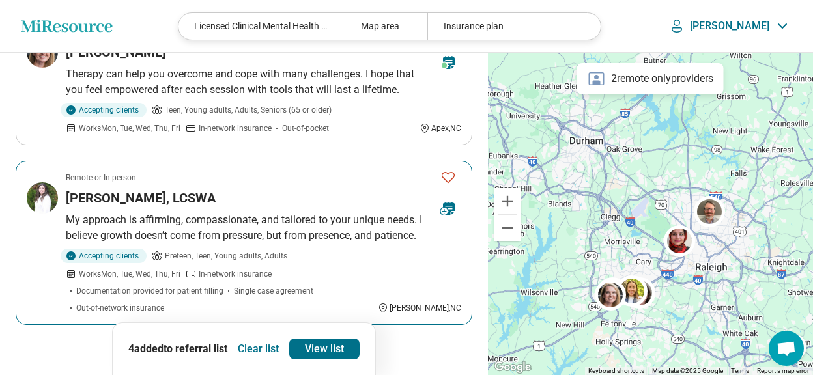
scroll to position [1510, 0]
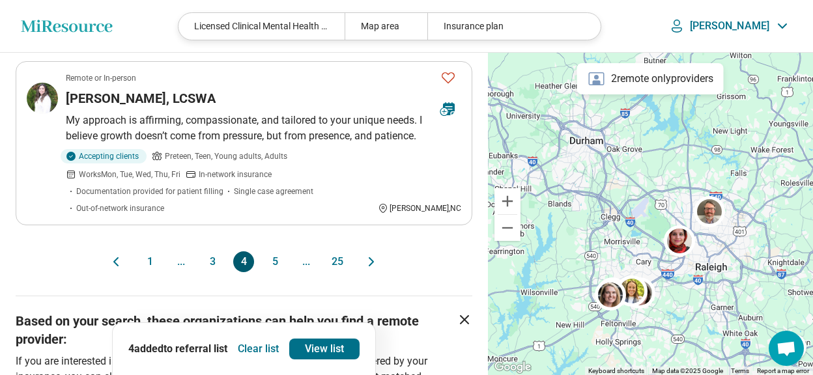
click at [274, 252] on button "5" at bounding box center [275, 262] width 21 height 21
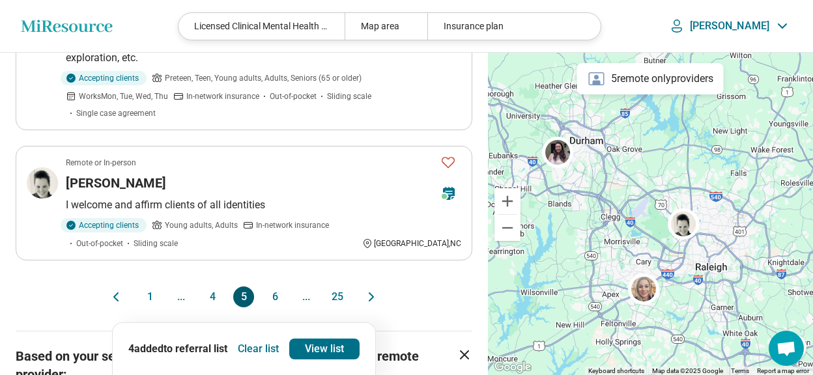
scroll to position [1412, 0]
click at [274, 286] on button "6" at bounding box center [275, 296] width 21 height 21
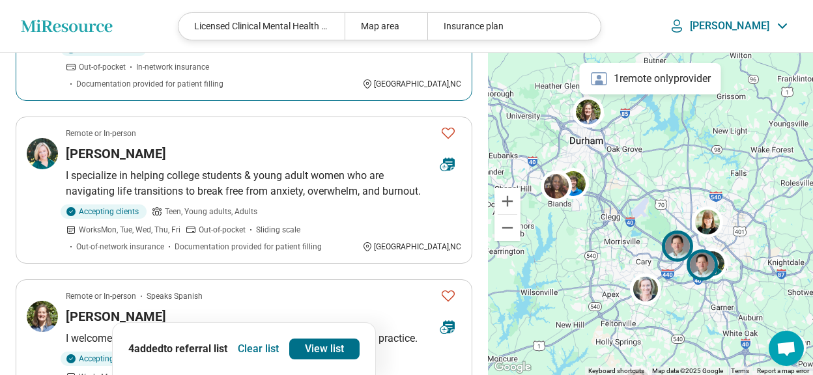
scroll to position [683, 0]
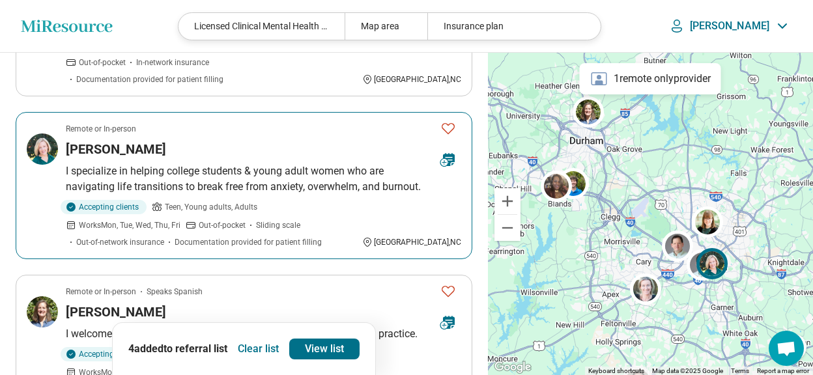
click at [448, 121] on icon "Favorite" at bounding box center [448, 129] width 16 height 16
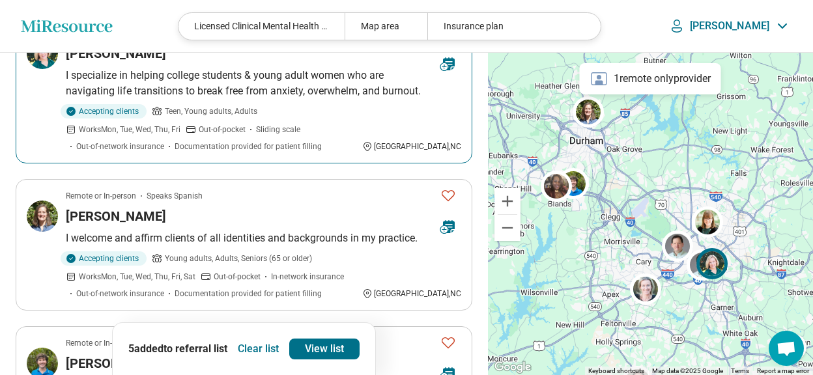
scroll to position [779, 0]
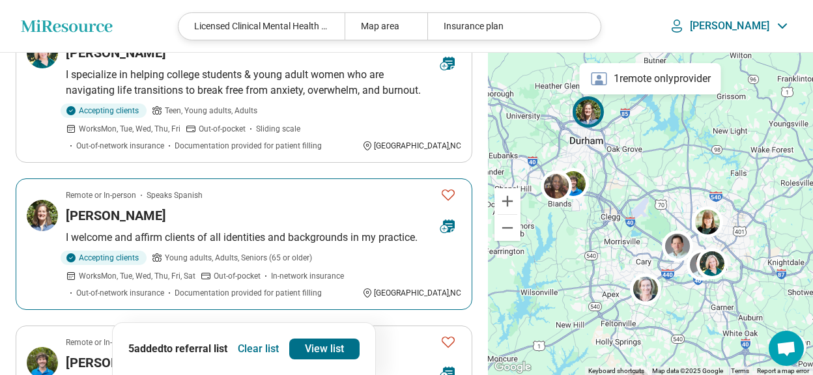
click at [141, 207] on h3 "Sandra Painter" at bounding box center [116, 216] width 100 height 18
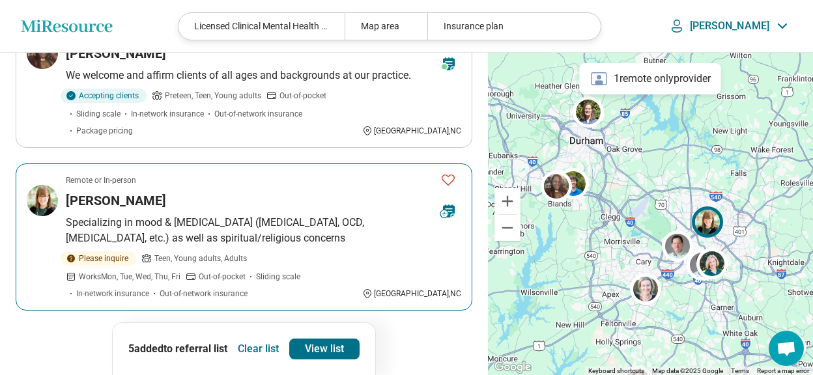
scroll to position [1431, 0]
click at [450, 174] on icon "Favorite" at bounding box center [448, 179] width 13 height 11
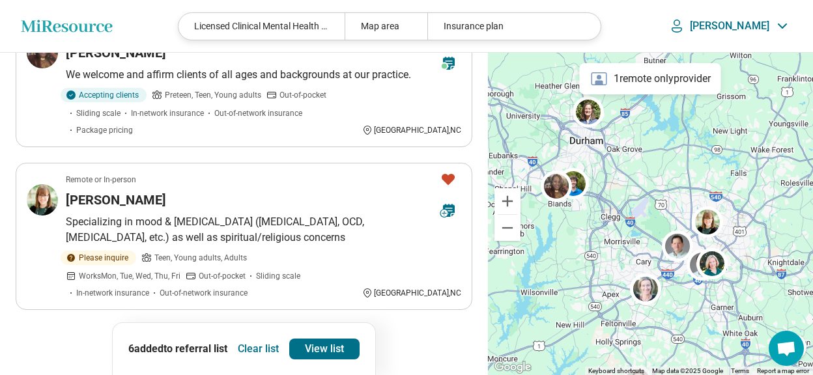
click at [276, 336] on button "7" at bounding box center [275, 346] width 21 height 21
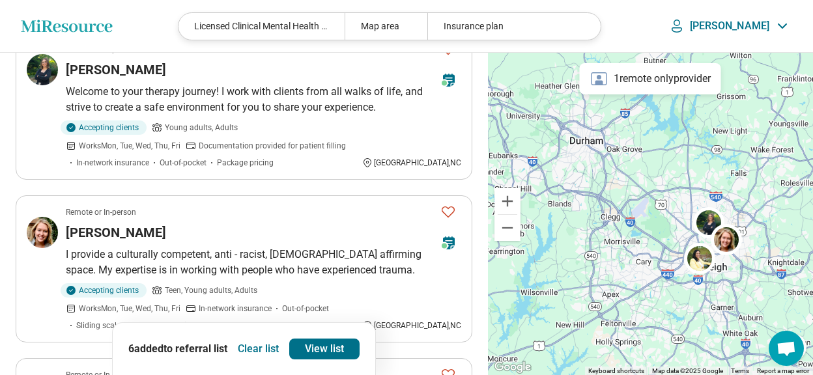
scroll to position [304, 0]
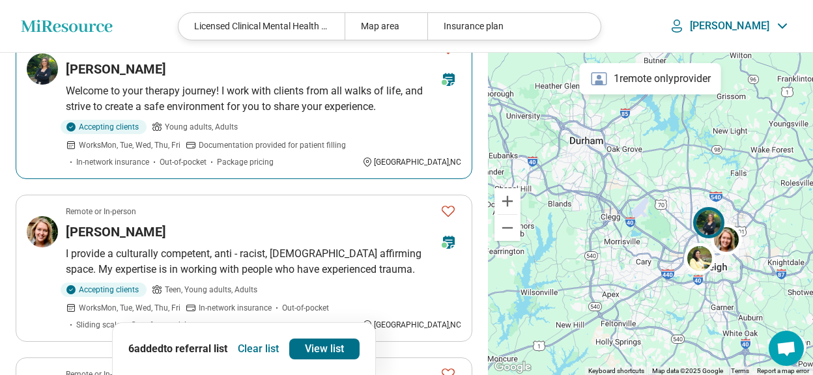
click at [114, 69] on h3 "Karsyn Forehand" at bounding box center [116, 69] width 100 height 18
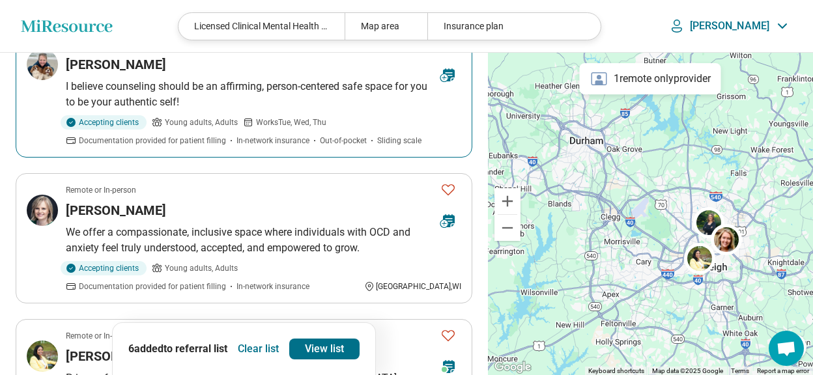
scroll to position [781, 0]
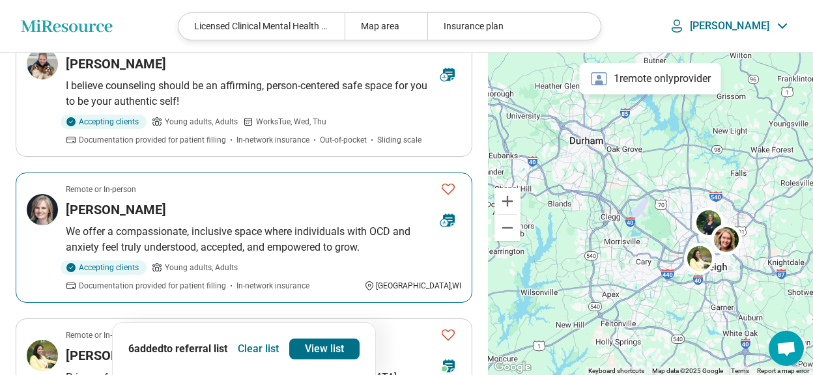
click at [448, 181] on icon "Favorite" at bounding box center [448, 189] width 16 height 16
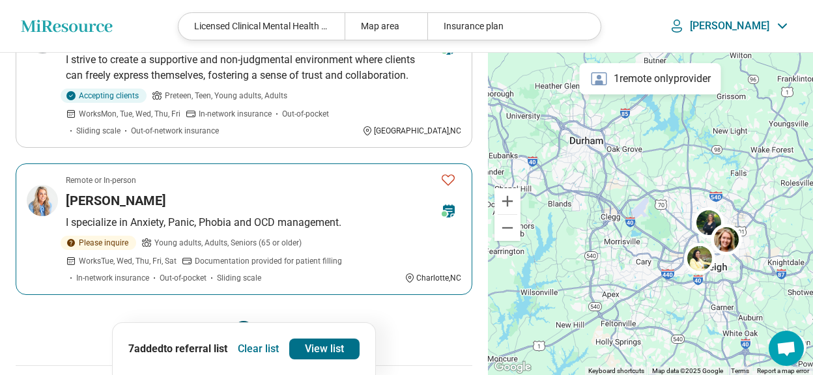
scroll to position [1424, 0]
click at [170, 214] on p "I specialize in Anxiety, Panic, Phobia and OCD management." at bounding box center [264, 222] width 396 height 16
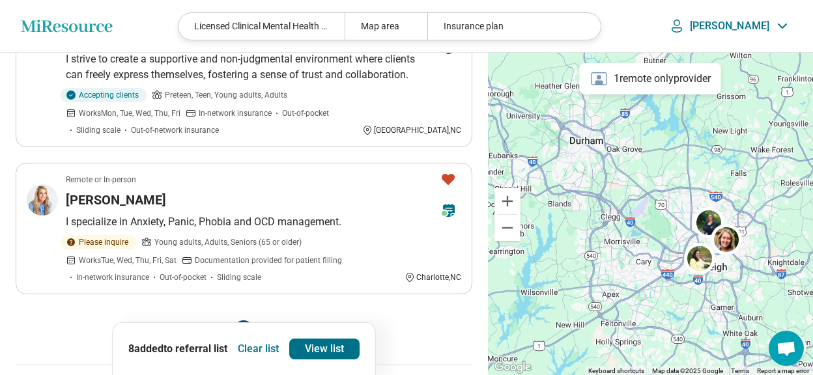
click at [268, 321] on button "8" at bounding box center [275, 331] width 21 height 21
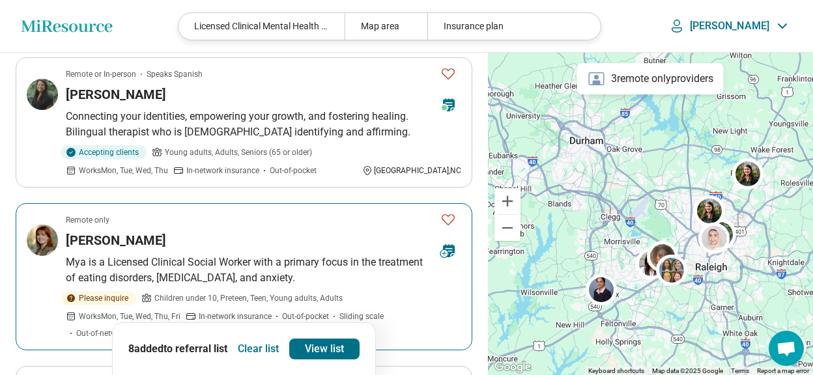
scroll to position [118, 0]
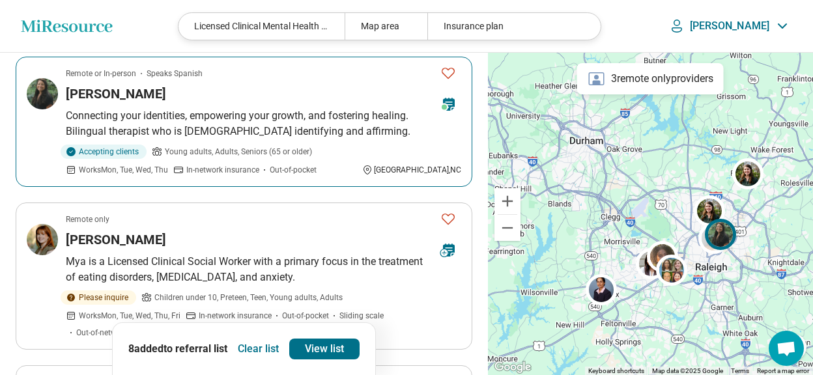
click at [210, 112] on p "Connecting your identities, empowering your growth, and fostering healing. Bili…" at bounding box center [264, 123] width 396 height 31
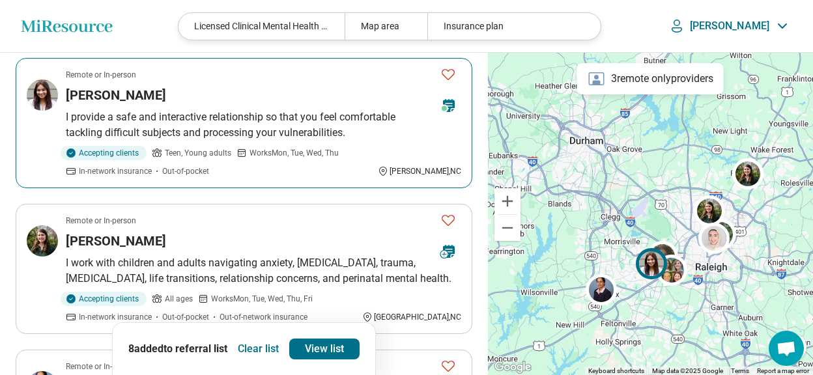
scroll to position [426, 0]
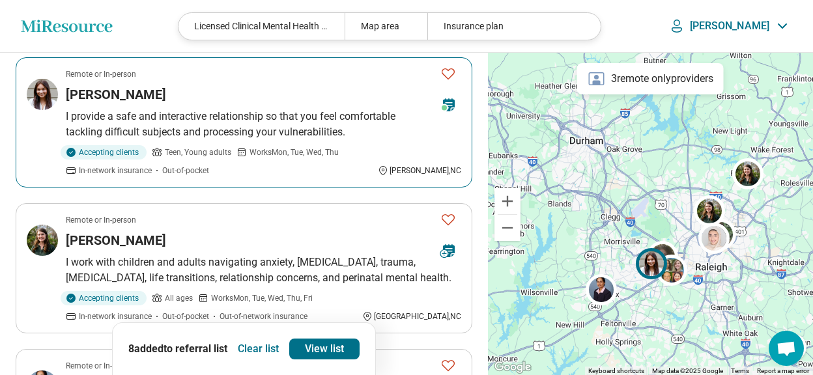
click at [361, 125] on p "I provide a safe and interactive relationship so that you feel comfortable tack…" at bounding box center [264, 124] width 396 height 31
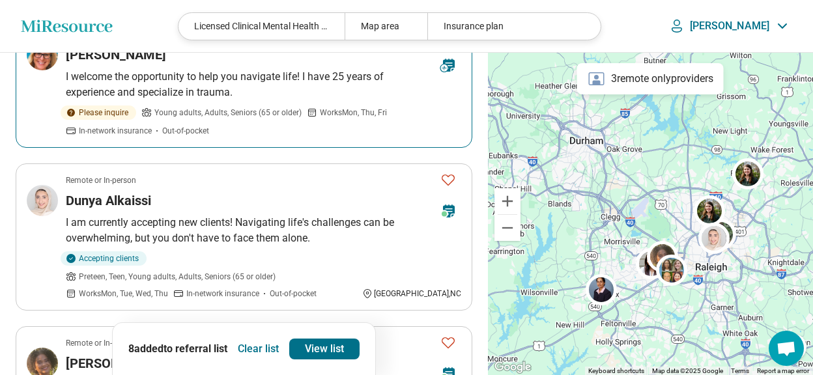
scroll to position [921, 0]
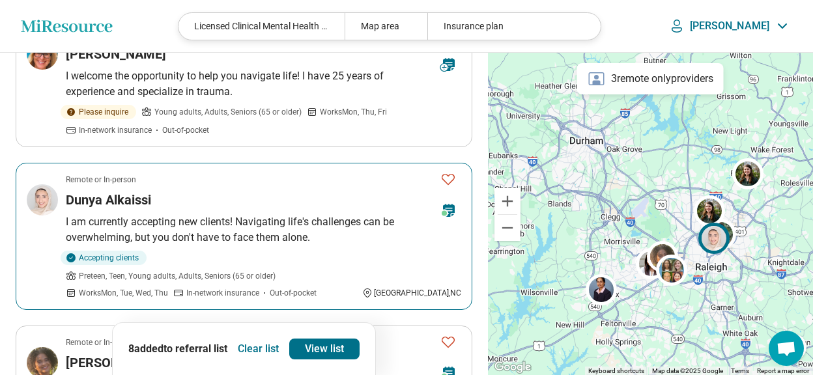
click at [125, 200] on h3 "Dunya Alkaissi" at bounding box center [108, 200] width 85 height 18
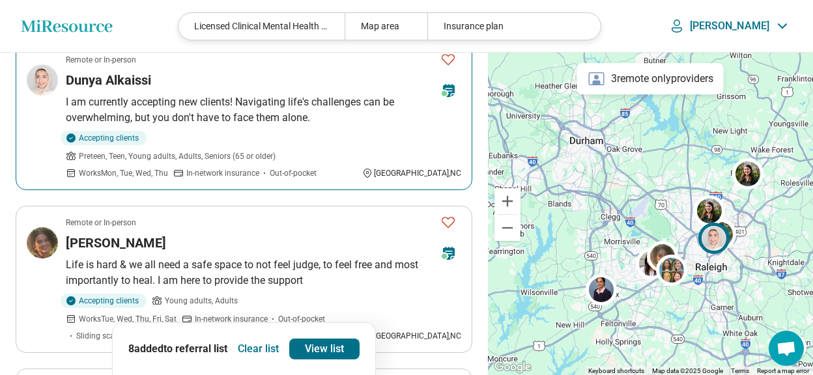
scroll to position [1043, 0]
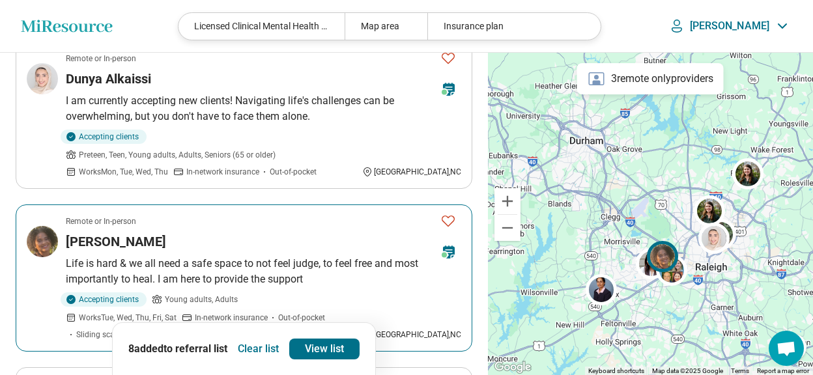
click at [441, 213] on icon "Favorite" at bounding box center [448, 221] width 16 height 16
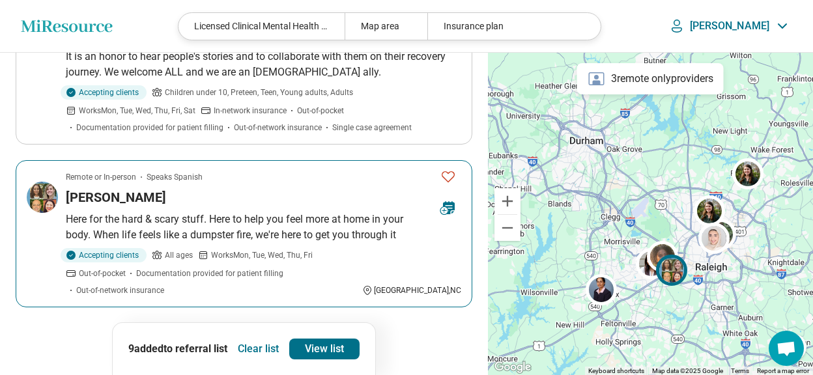
scroll to position [1435, 0]
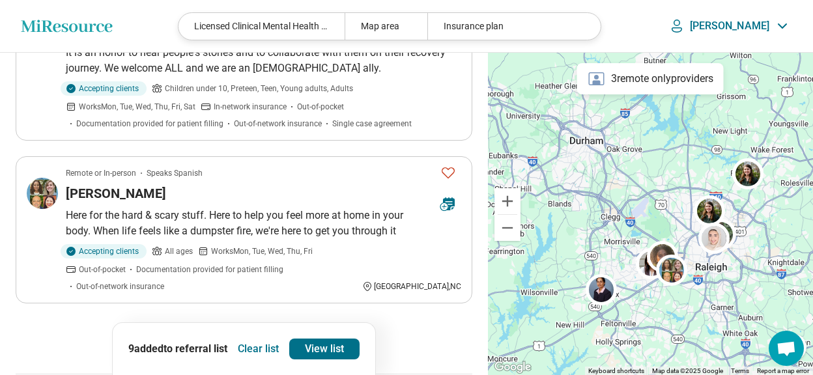
click at [272, 330] on button "9" at bounding box center [275, 340] width 21 height 21
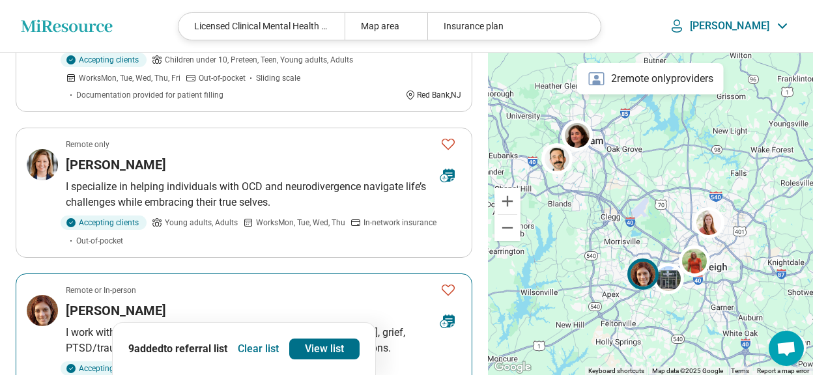
scroll to position [828, 0]
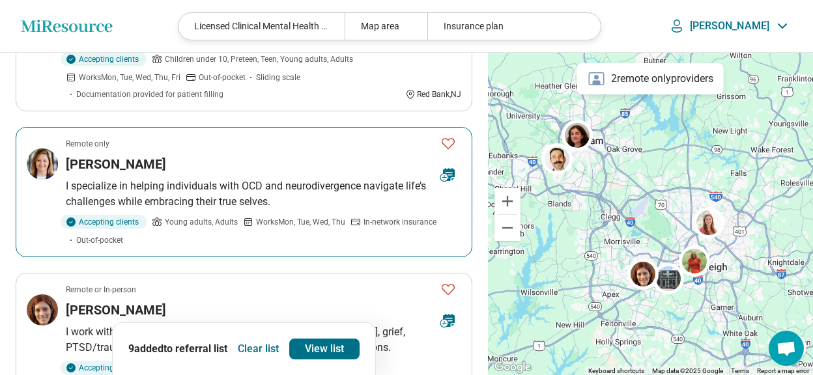
click at [448, 140] on icon "Favorite" at bounding box center [448, 143] width 13 height 11
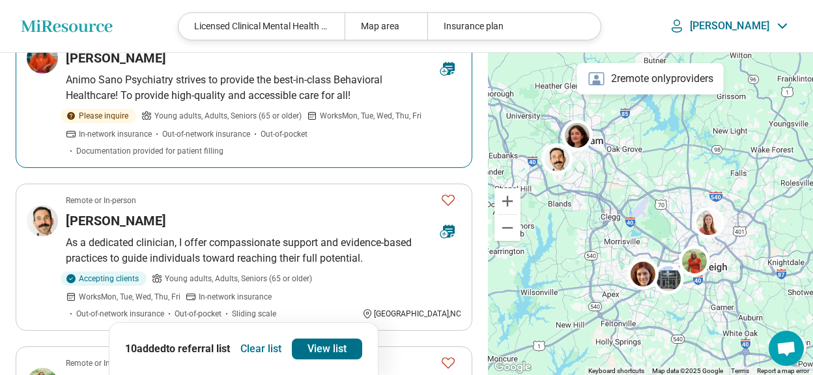
scroll to position [1248, 0]
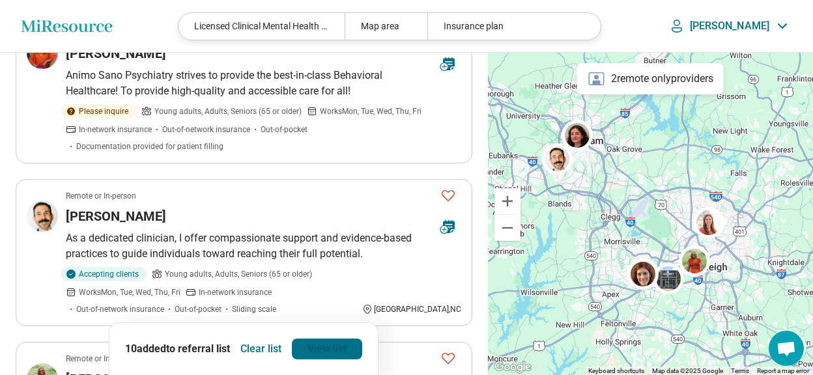
click at [330, 351] on link "View list" at bounding box center [327, 349] width 70 height 21
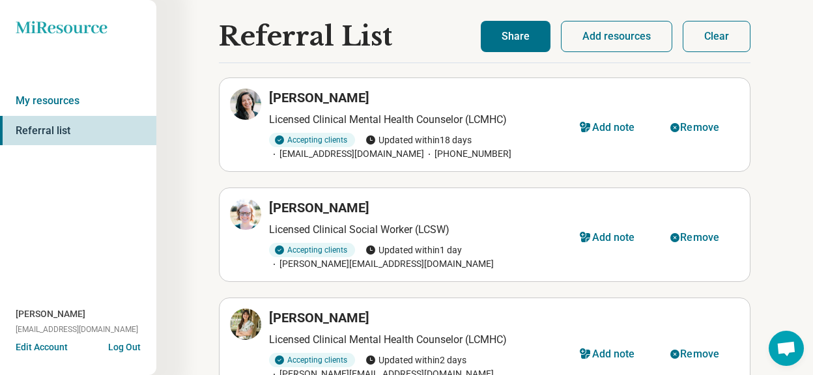
click at [519, 42] on button "Share" at bounding box center [516, 36] width 70 height 31
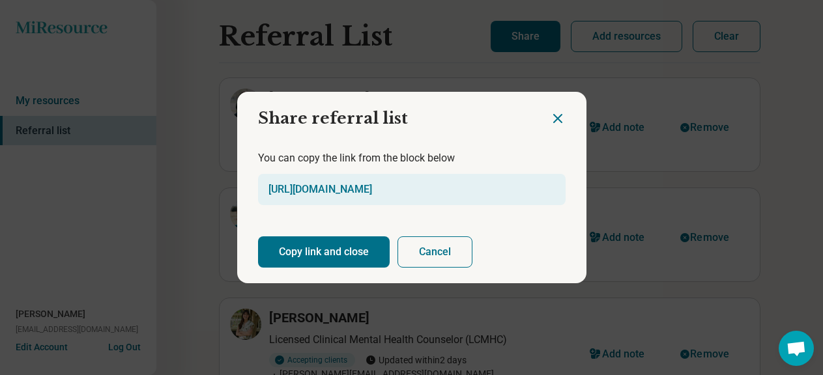
click at [332, 252] on button "Copy link and close" at bounding box center [324, 252] width 132 height 31
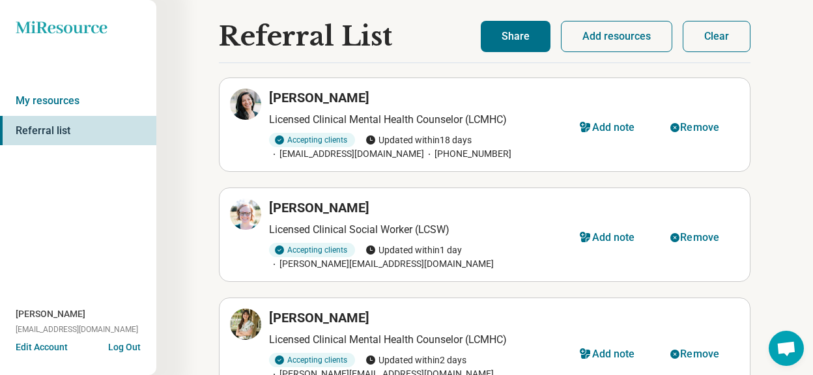
click at [528, 40] on button "Share" at bounding box center [516, 36] width 70 height 31
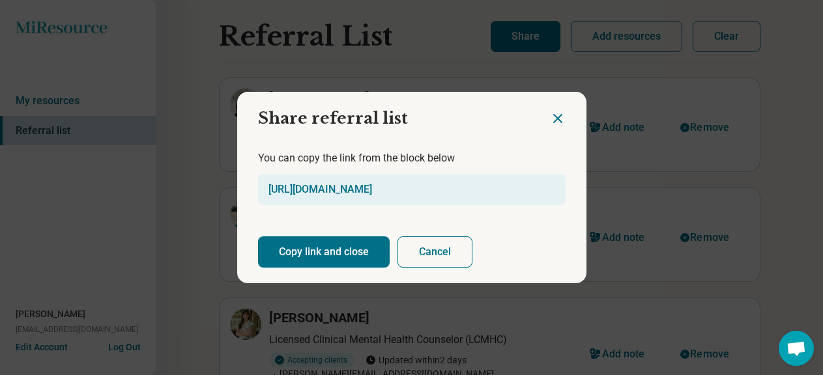
click at [315, 261] on button "Copy link and close" at bounding box center [324, 252] width 132 height 31
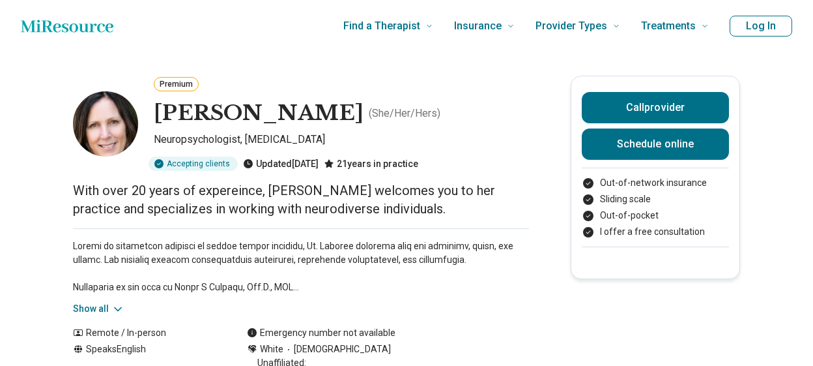
click at [764, 28] on button "Log In" at bounding box center [761, 26] width 63 height 21
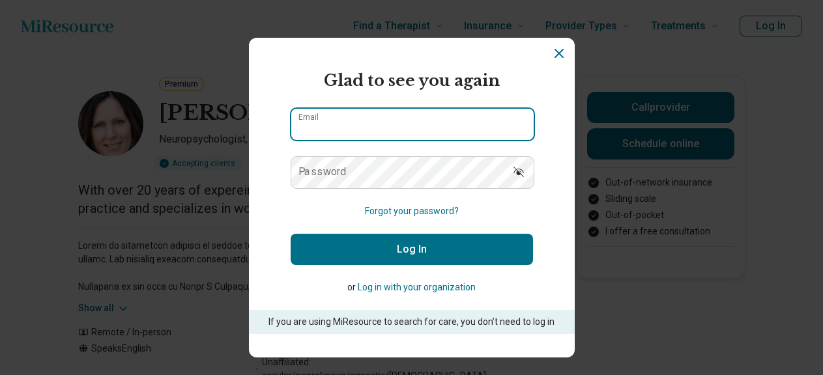
type input "**********"
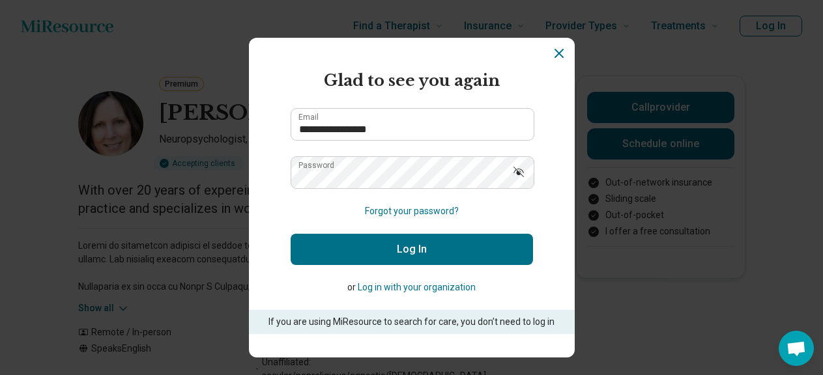
click at [389, 257] on button "Log In" at bounding box center [412, 249] width 242 height 31
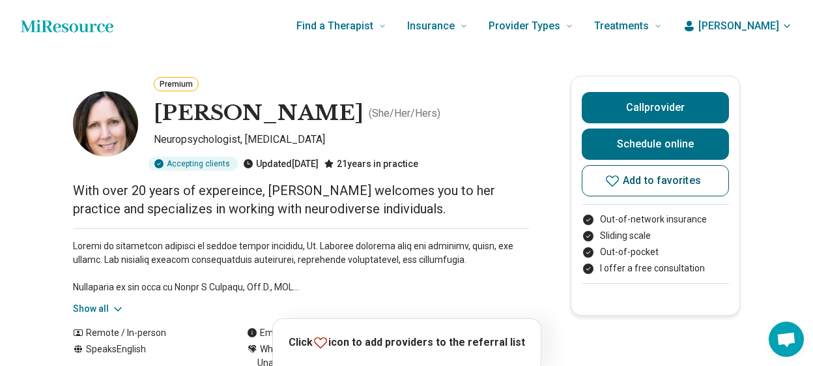
click at [620, 181] on icon at bounding box center [613, 181] width 16 height 16
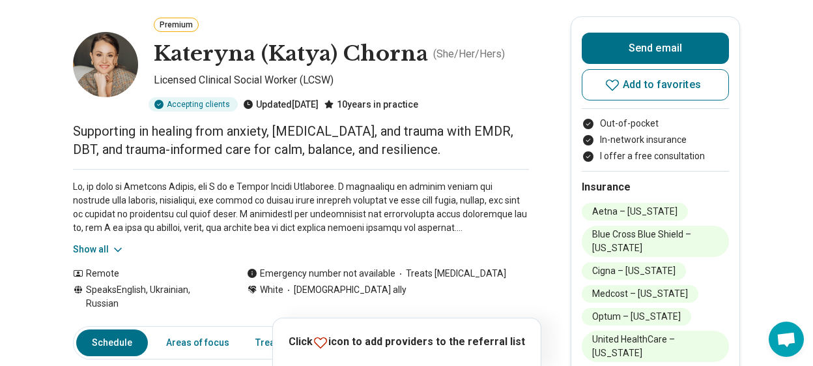
scroll to position [82, 0]
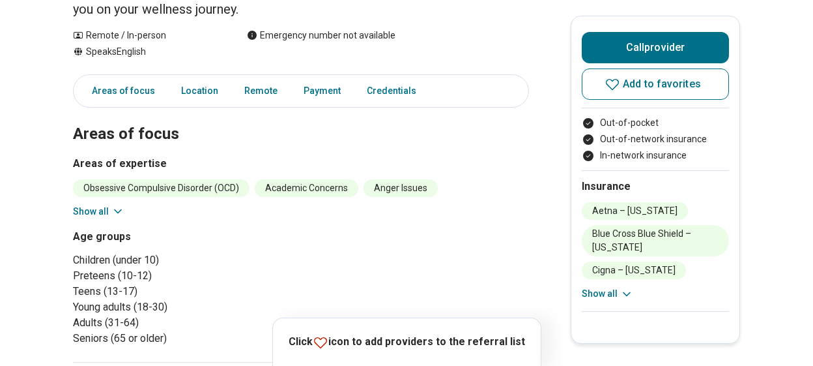
scroll to position [170, 0]
click at [124, 209] on icon at bounding box center [117, 210] width 13 height 13
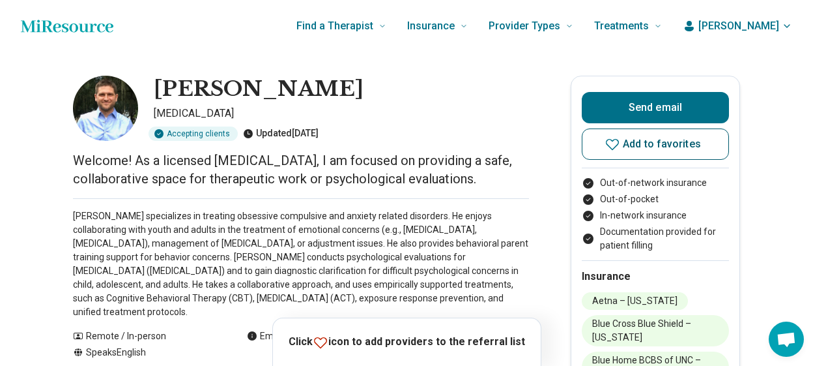
click at [627, 154] on button "Add to favorites" at bounding box center [655, 143] width 147 height 31
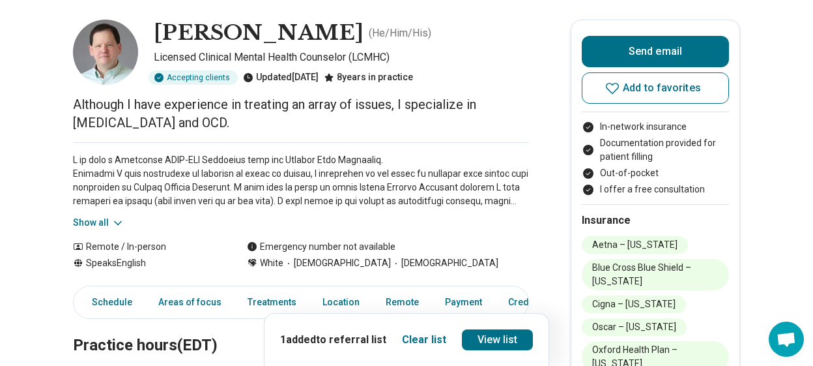
scroll to position [76, 0]
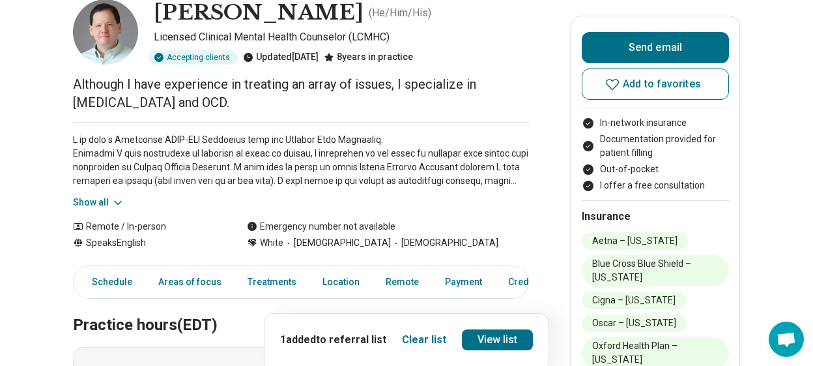
click at [121, 201] on icon at bounding box center [117, 202] width 13 height 13
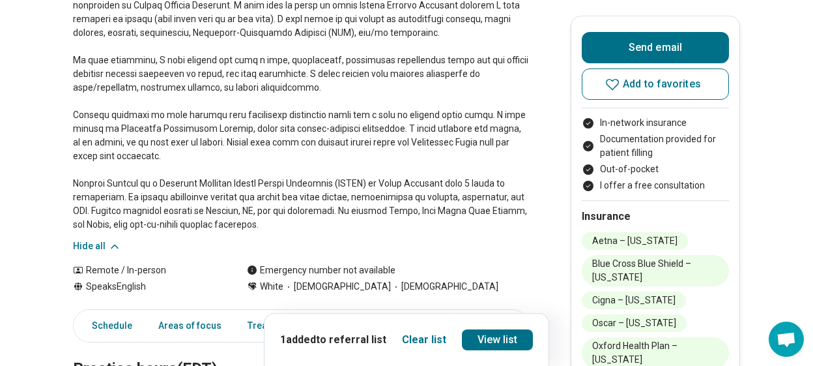
scroll to position [240, 0]
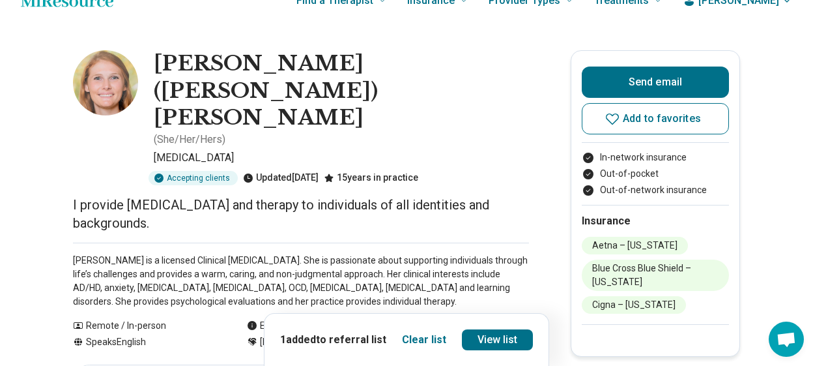
scroll to position [29, 0]
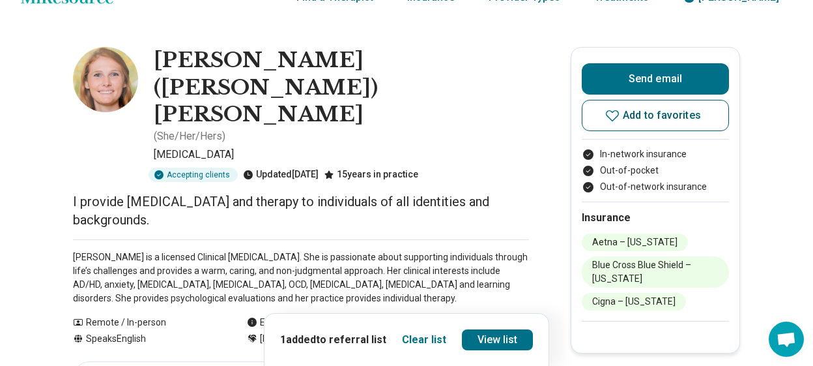
click at [632, 115] on span "Add to favorites" at bounding box center [662, 115] width 78 height 10
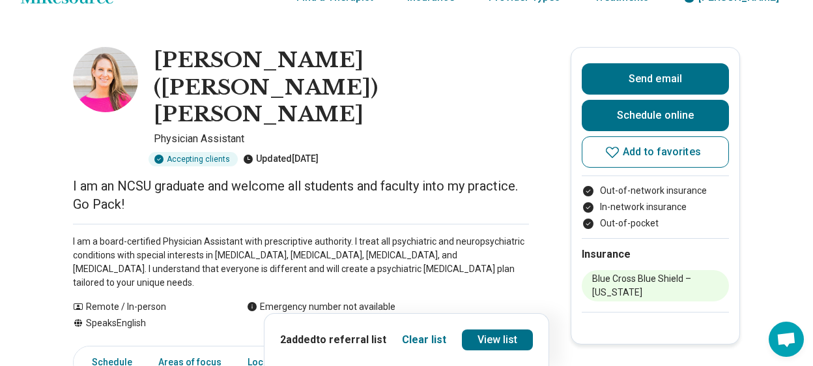
scroll to position [29, 0]
click at [619, 152] on icon at bounding box center [612, 151] width 13 height 11
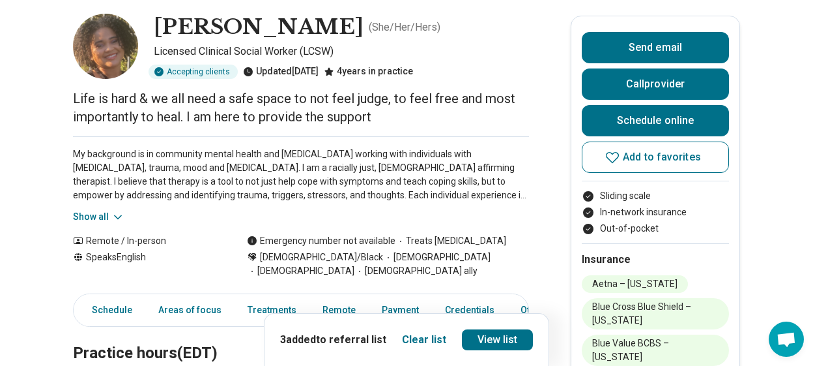
scroll to position [63, 0]
click at [100, 212] on button "Show all" at bounding box center [98, 216] width 51 height 14
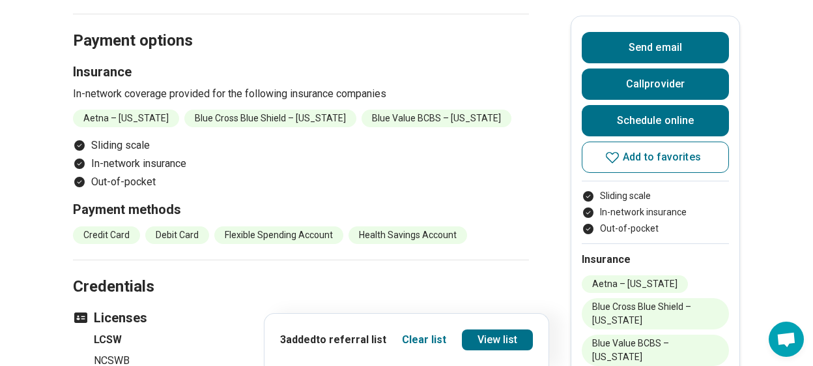
scroll to position [1052, 0]
click at [629, 157] on span "Add to favorites" at bounding box center [662, 157] width 78 height 10
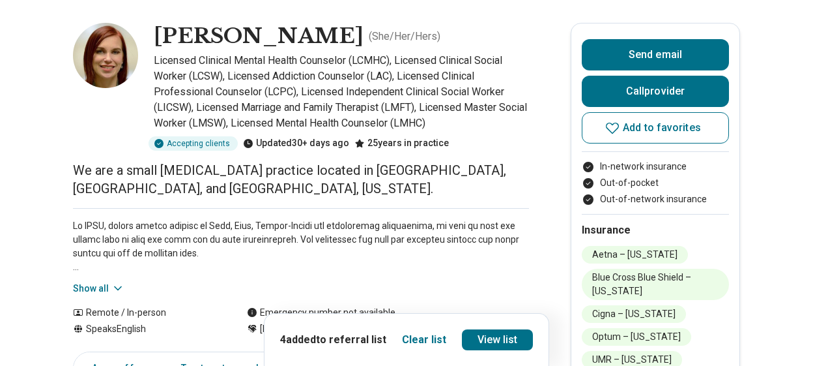
scroll to position [70, 0]
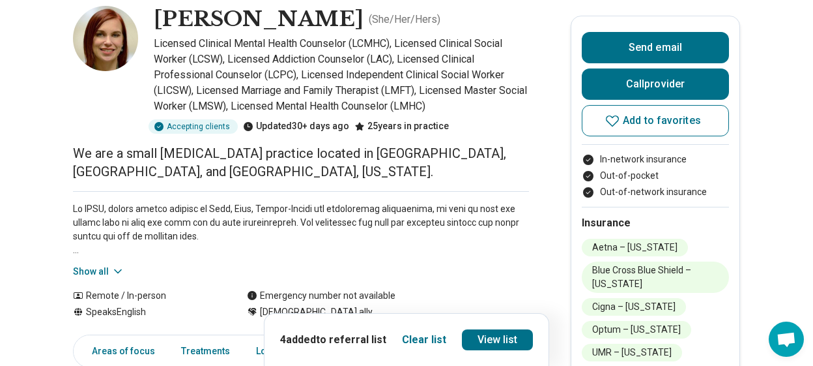
click at [102, 267] on button "Show all" at bounding box center [98, 272] width 51 height 14
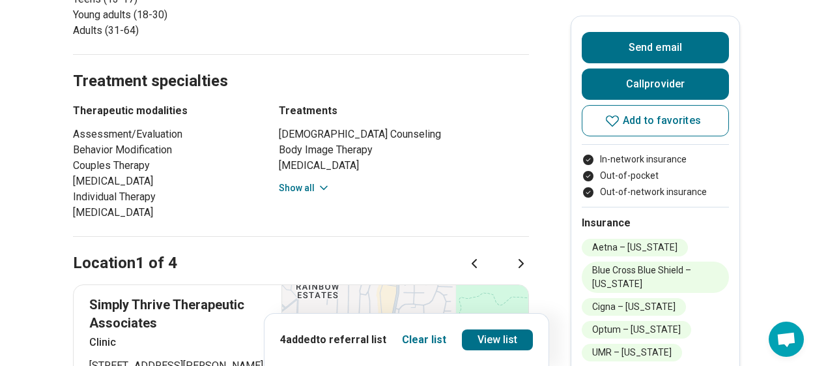
scroll to position [713, 0]
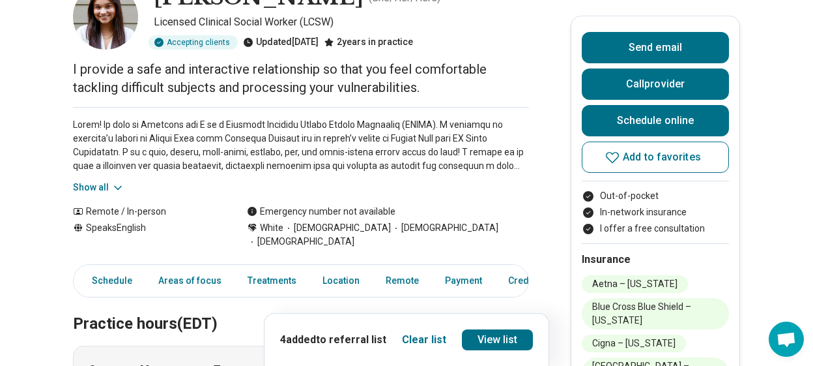
scroll to position [93, 0]
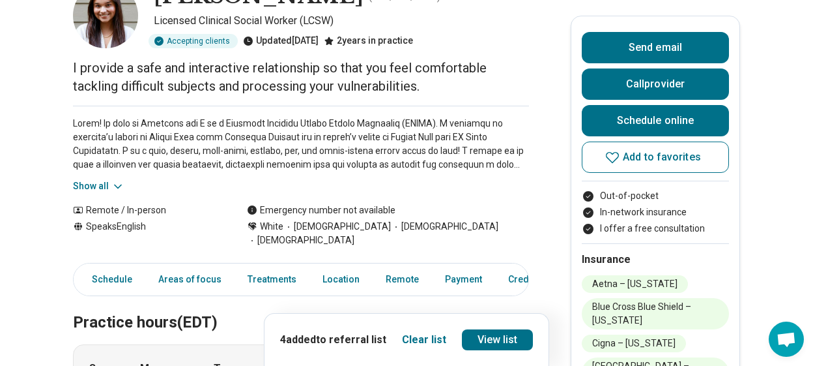
click at [109, 167] on p at bounding box center [301, 144] width 456 height 55
click at [122, 182] on icon at bounding box center [117, 186] width 13 height 13
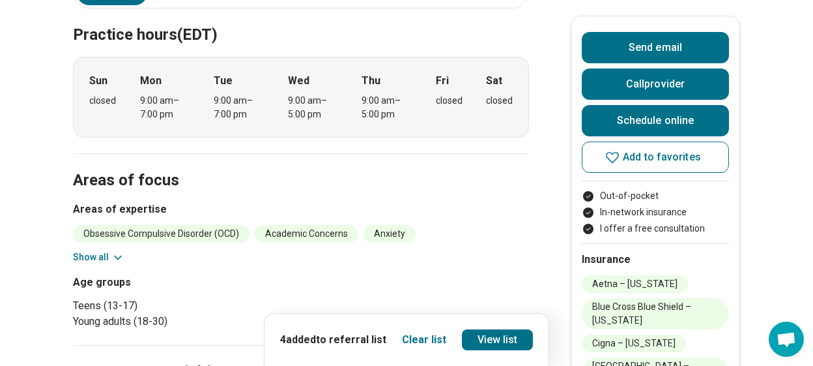
scroll to position [490, 0]
click at [95, 250] on button "Show all" at bounding box center [98, 257] width 51 height 14
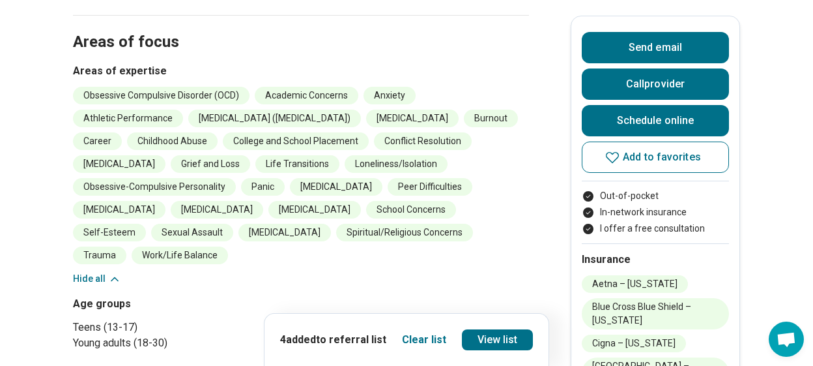
scroll to position [633, 0]
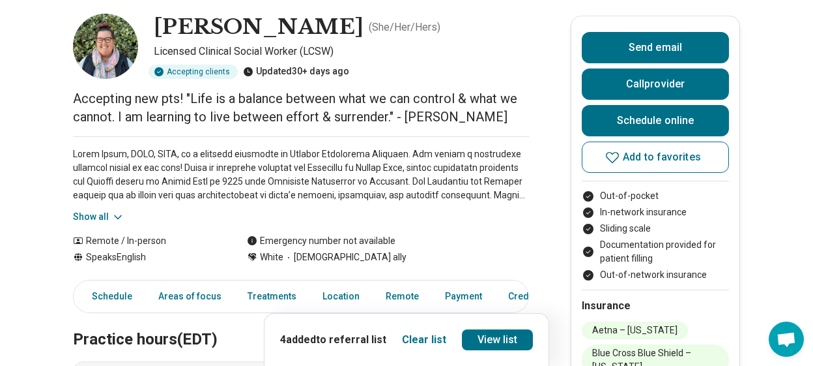
scroll to position [63, 0]
click at [122, 212] on icon at bounding box center [117, 216] width 13 height 13
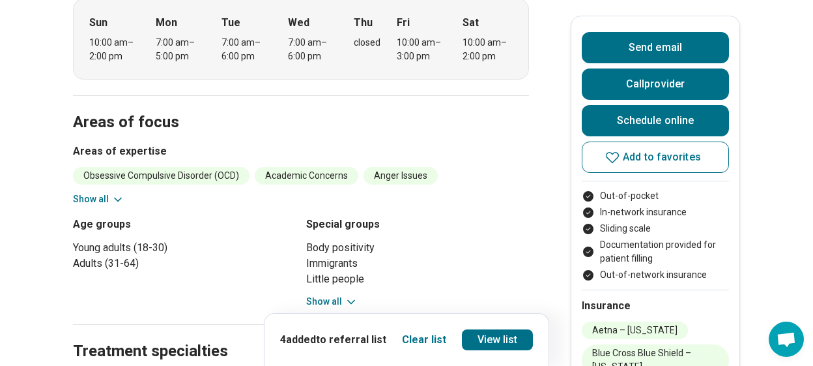
scroll to position [521, 0]
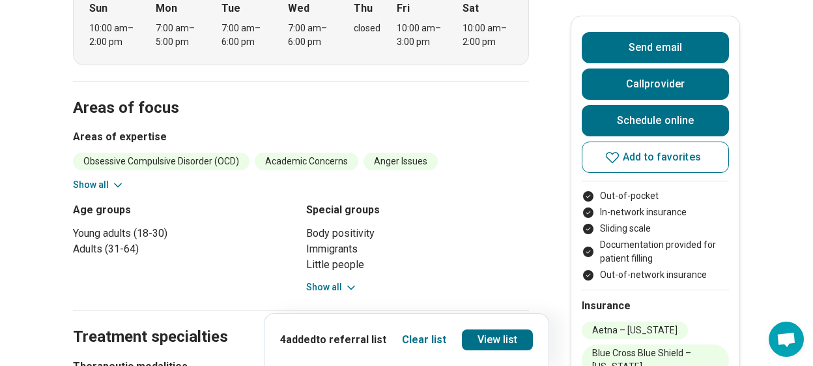
click at [344, 285] on button "Show all" at bounding box center [331, 287] width 51 height 14
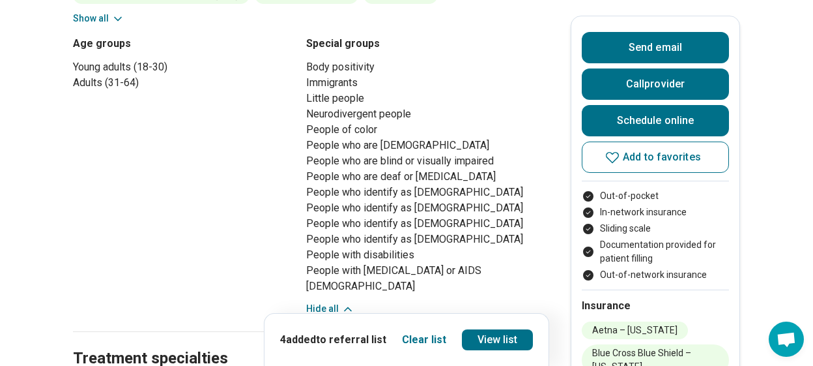
scroll to position [713, 0]
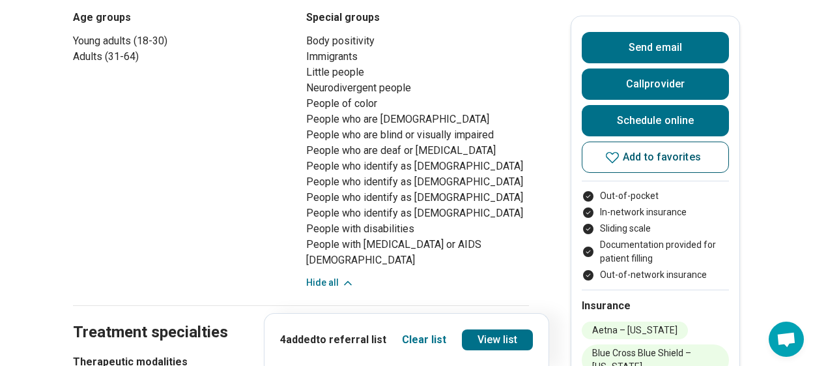
click at [615, 151] on icon at bounding box center [613, 157] width 16 height 16
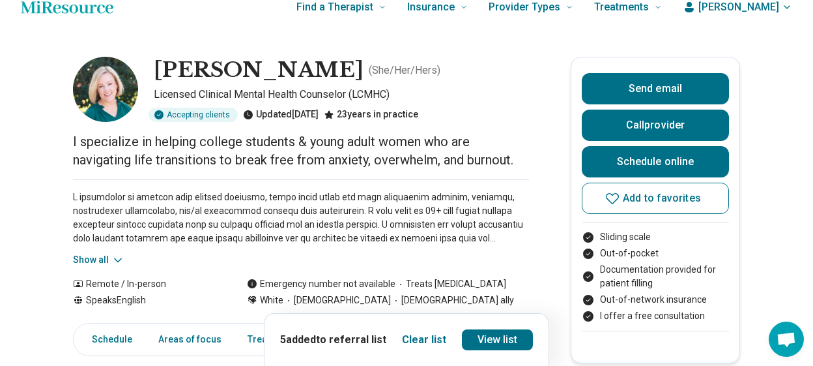
scroll to position [20, 0]
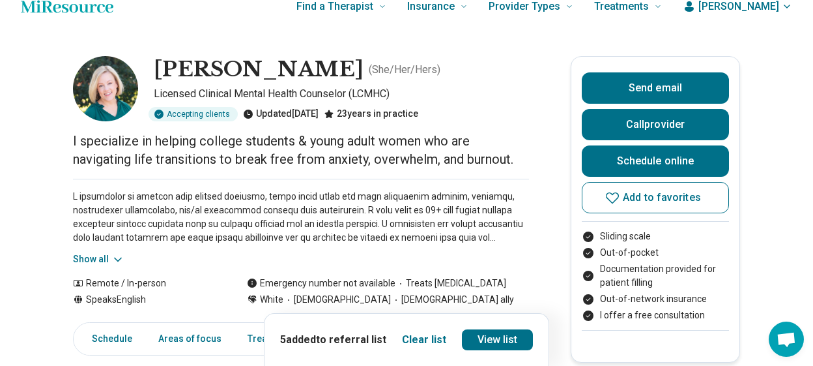
click at [116, 259] on icon at bounding box center [117, 259] width 13 height 13
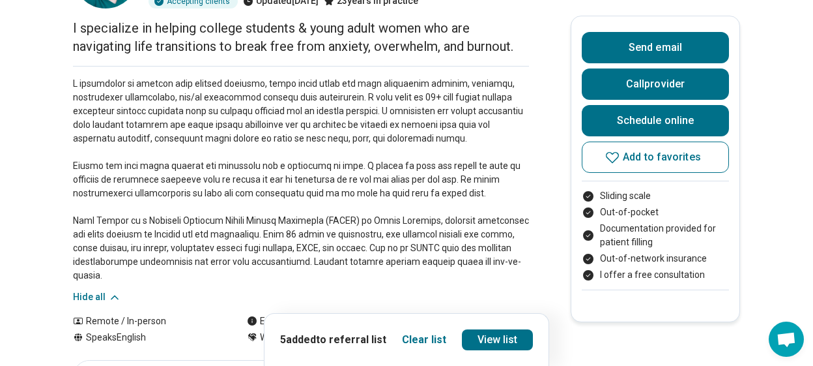
scroll to position [133, 0]
click at [636, 155] on span "Add to favorites" at bounding box center [662, 157] width 78 height 10
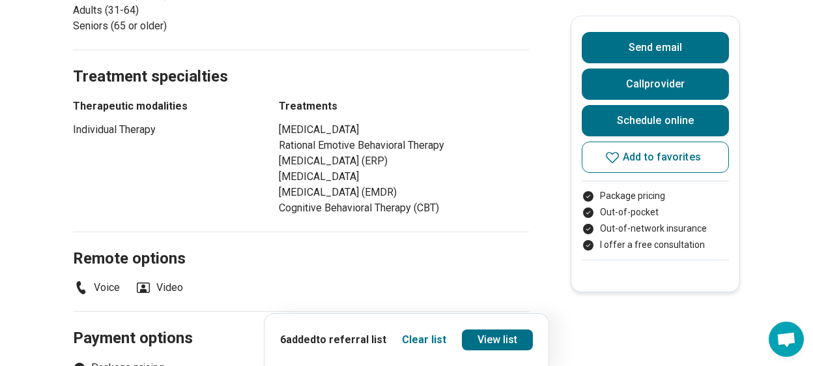
scroll to position [678, 0]
click at [639, 158] on span "Add to favorites" at bounding box center [662, 157] width 78 height 10
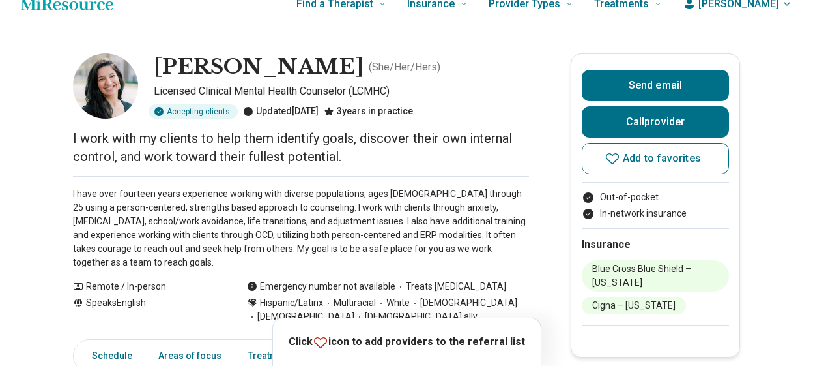
scroll to position [23, 0]
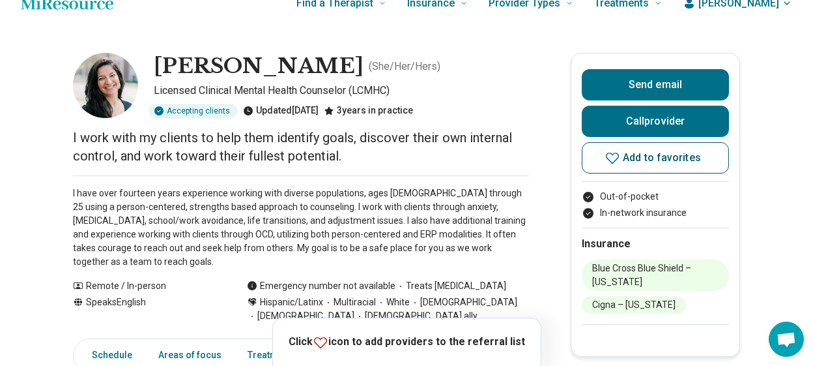
click at [607, 158] on button "Add to favorites" at bounding box center [655, 157] width 147 height 31
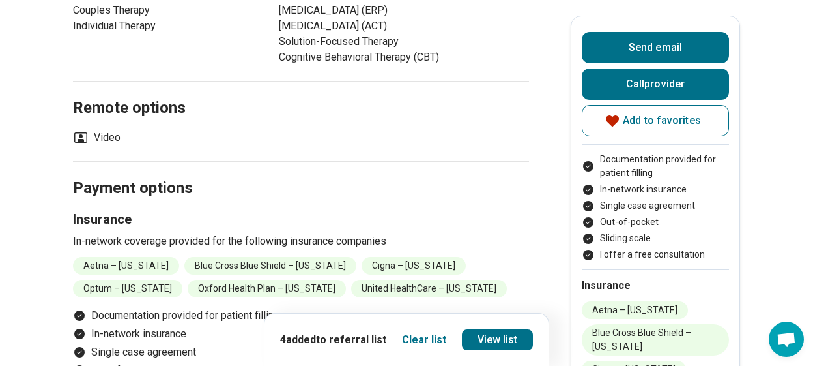
scroll to position [761, 0]
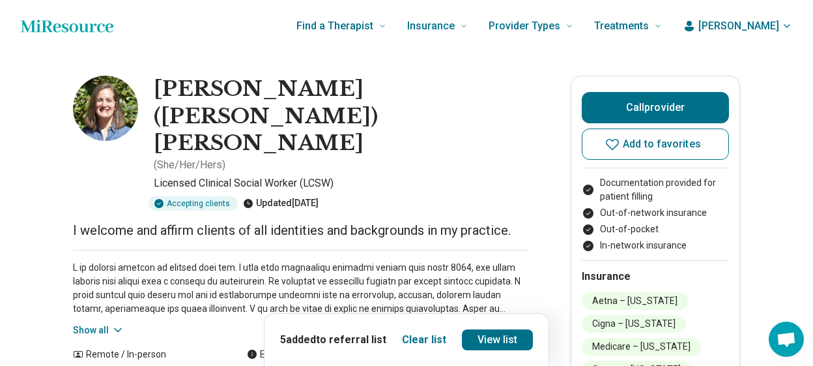
click at [101, 323] on button "Show all" at bounding box center [98, 330] width 51 height 14
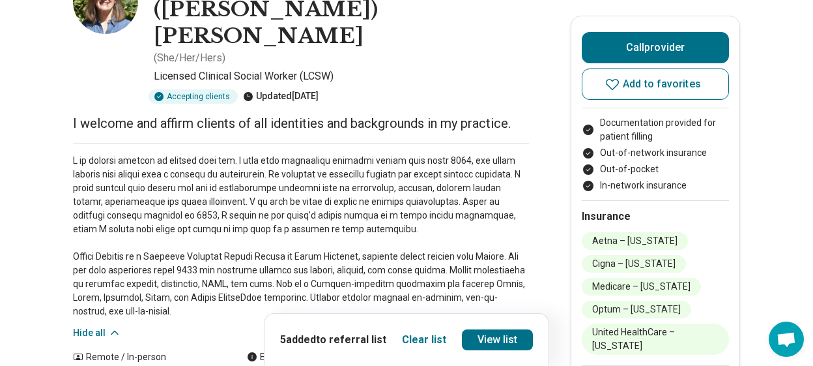
scroll to position [108, 0]
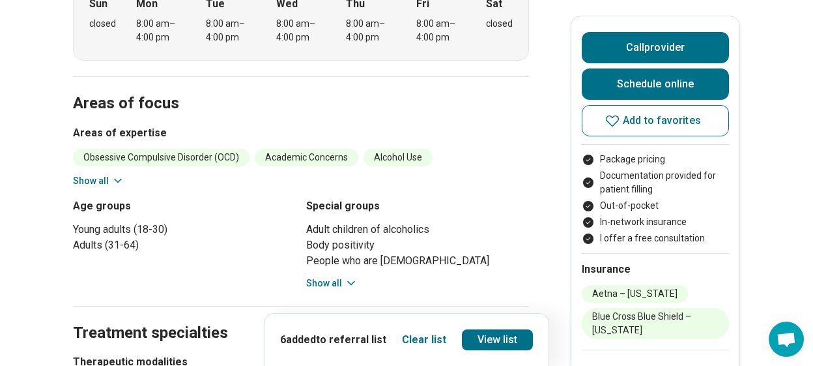
scroll to position [494, 0]
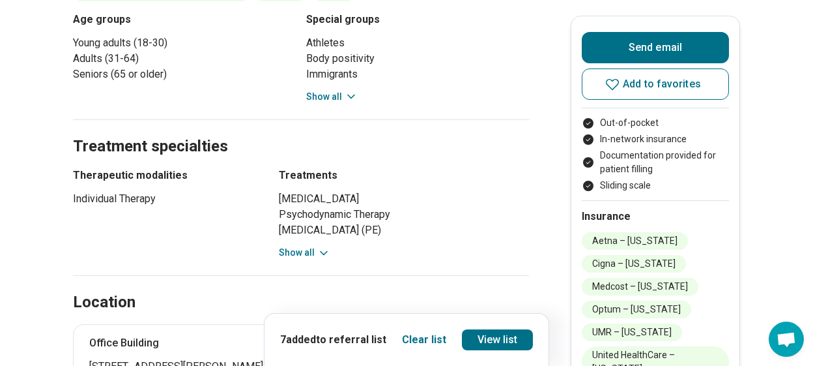
scroll to position [621, 0]
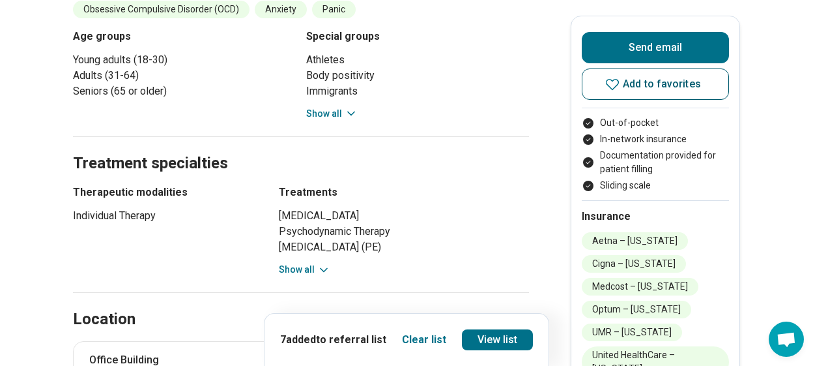
click at [632, 85] on span "Add to favorites" at bounding box center [662, 84] width 78 height 10
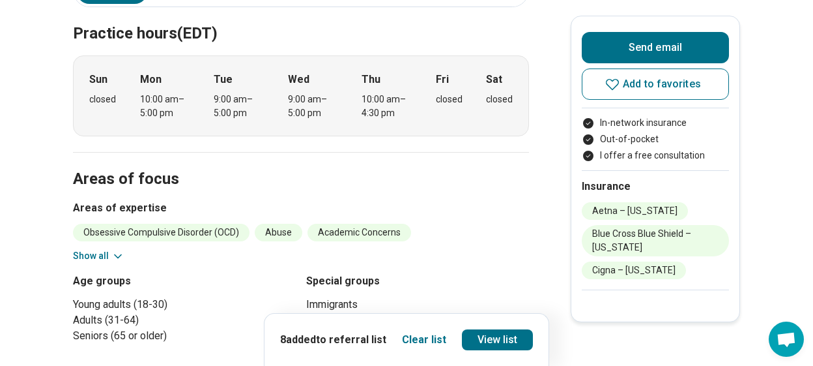
scroll to position [324, 0]
click at [117, 250] on icon at bounding box center [117, 256] width 13 height 13
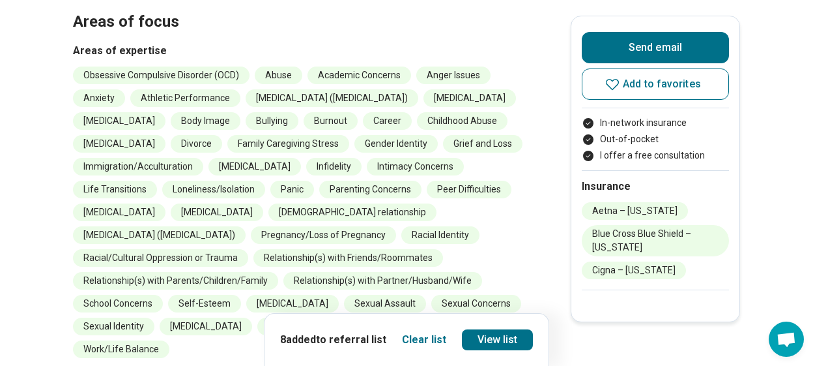
scroll to position [482, 0]
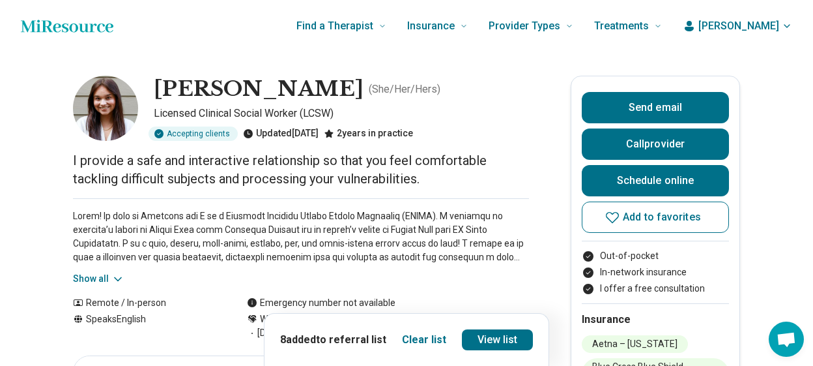
click at [122, 278] on icon at bounding box center [117, 278] width 13 height 13
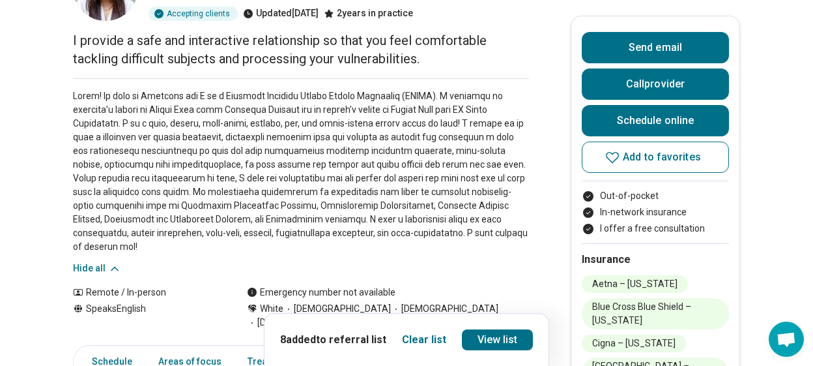
scroll to position [121, 0]
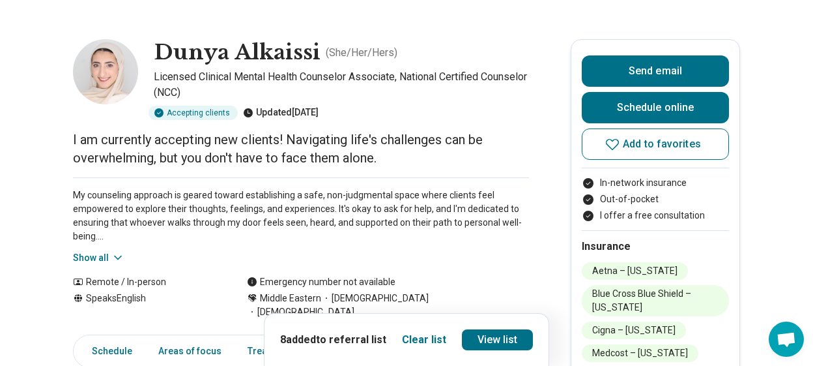
scroll to position [30, 0]
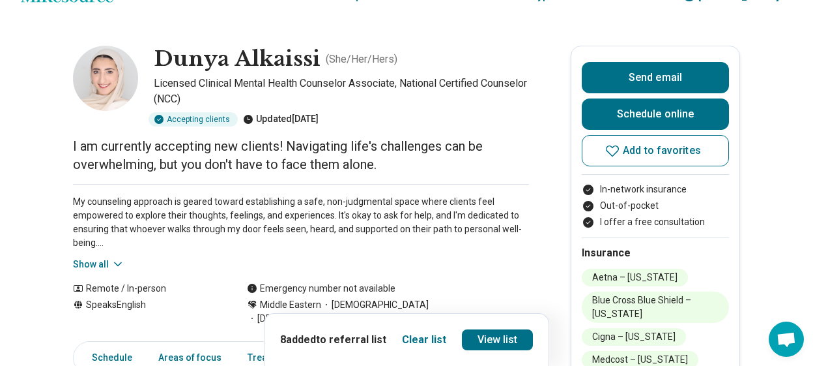
click at [117, 263] on icon at bounding box center [117, 263] width 13 height 13
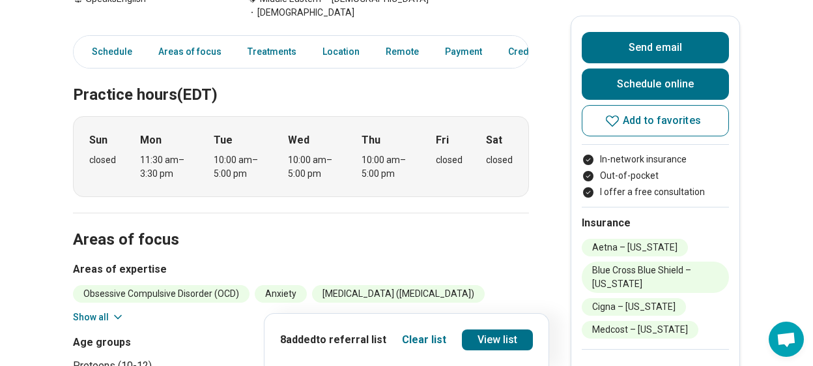
scroll to position [446, 0]
